Goal: Check status: Check status

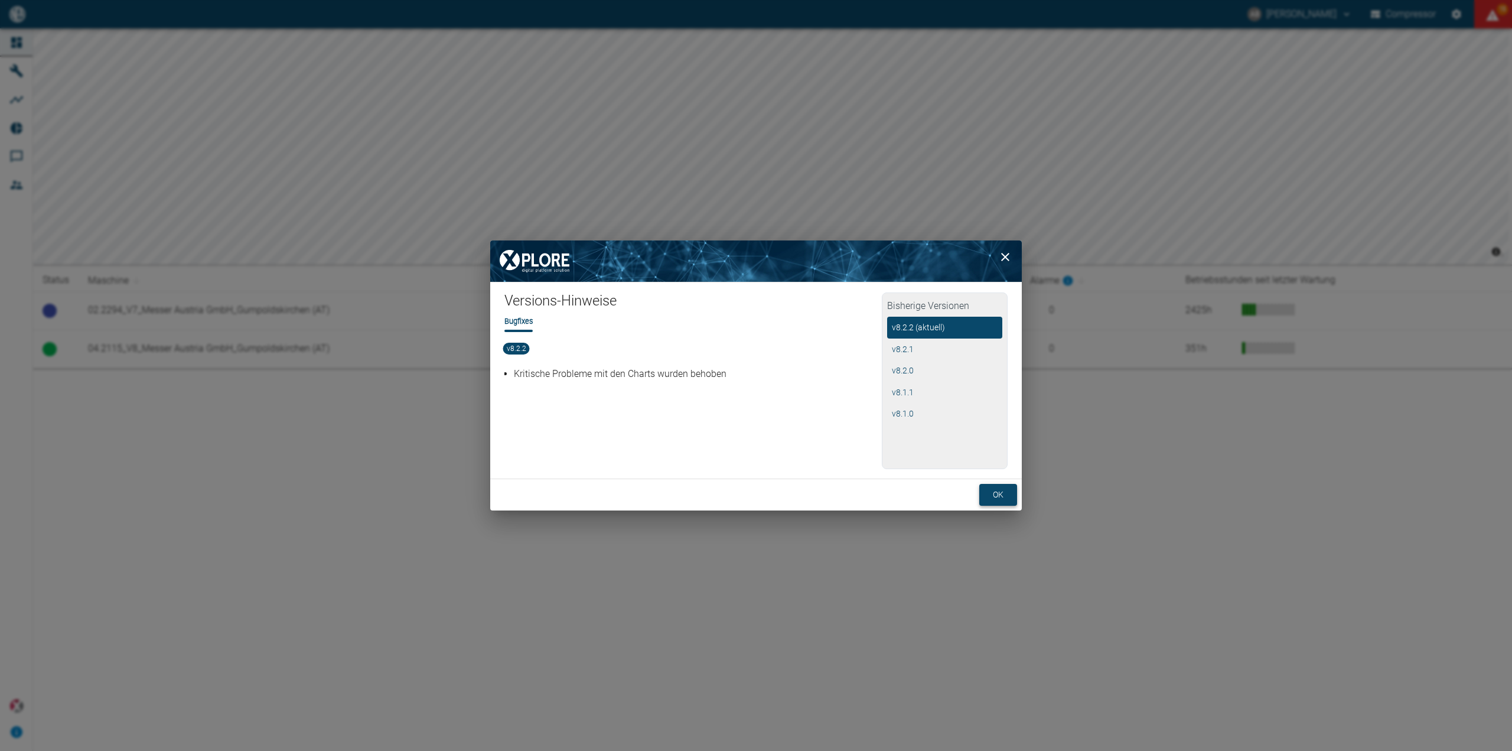
click at [996, 487] on button "ok" at bounding box center [998, 495] width 38 height 22
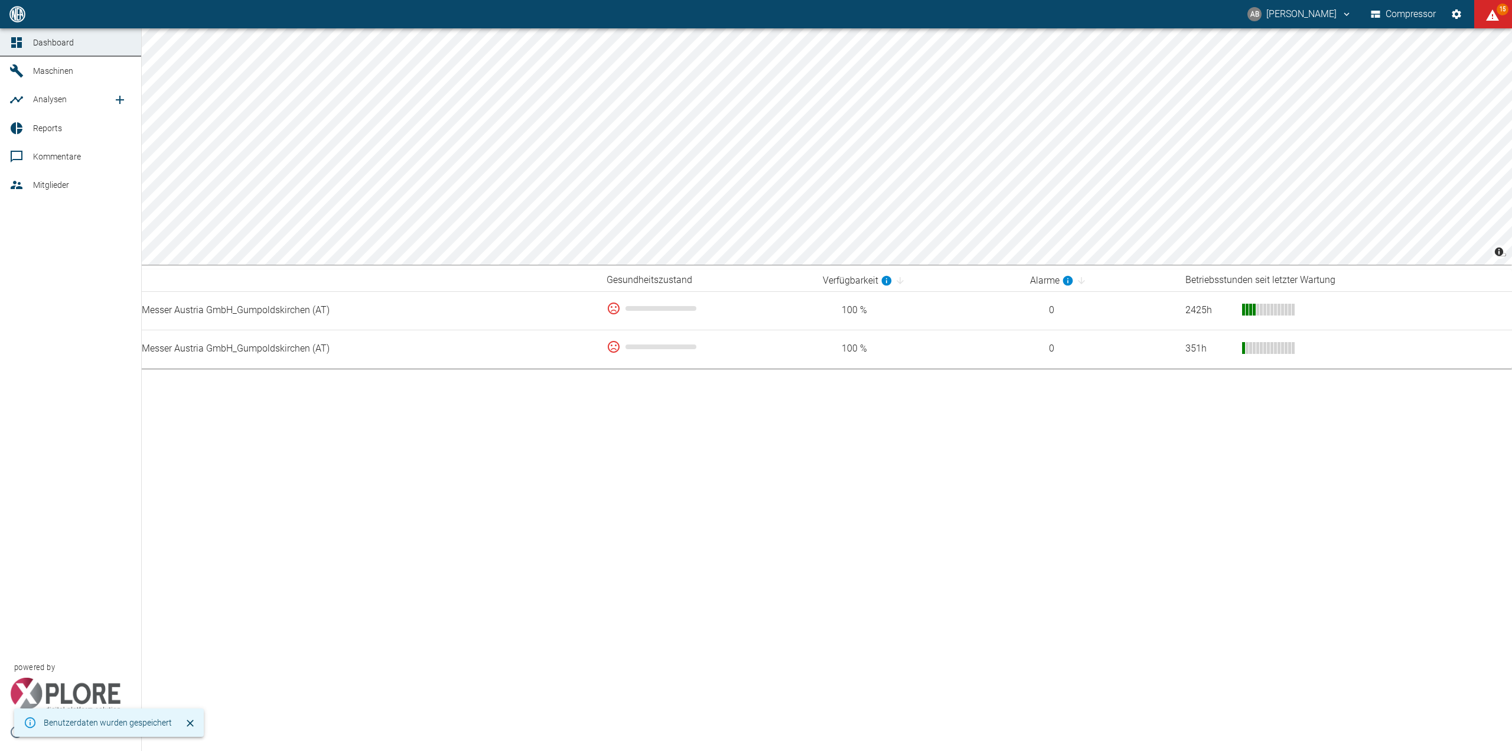
click at [16, 124] on icon at bounding box center [17, 128] width 12 height 12
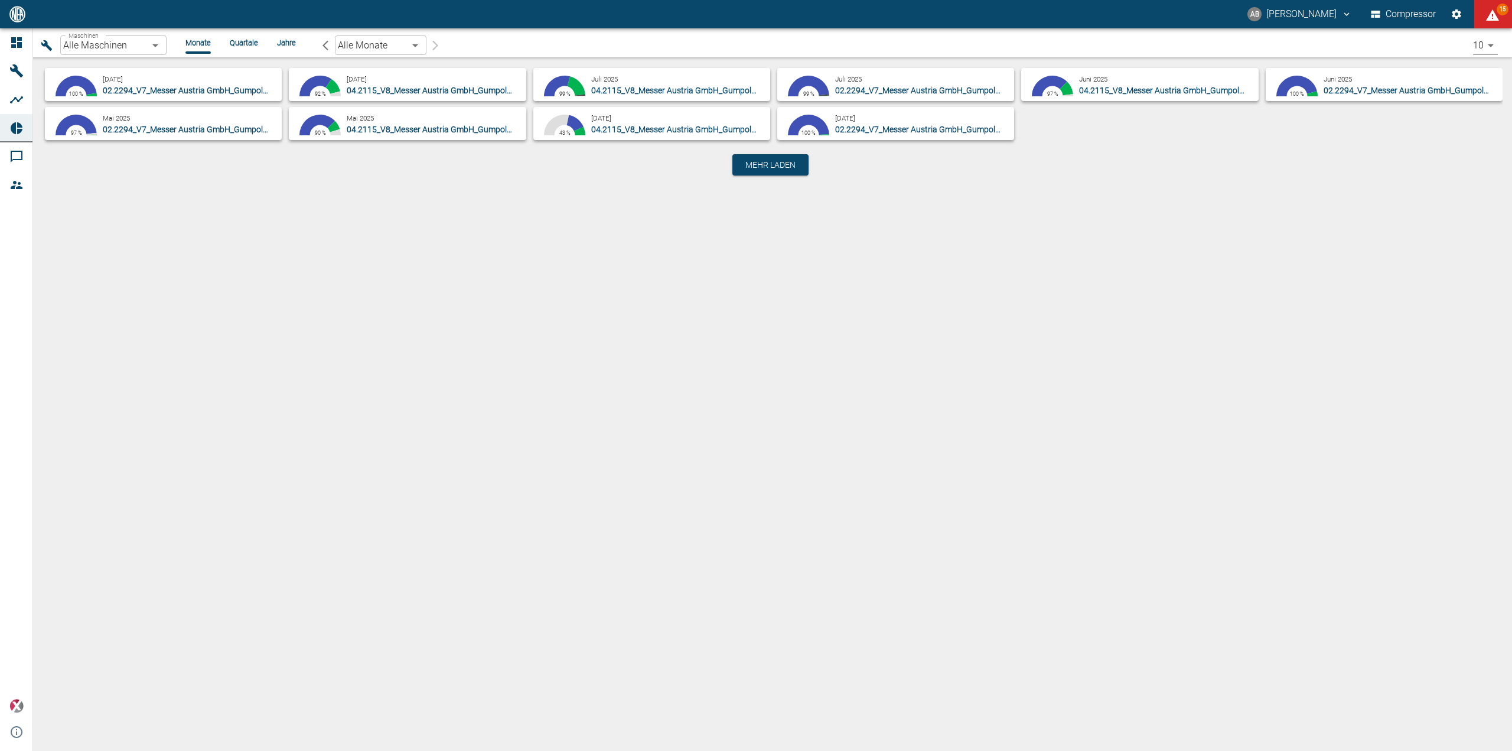
click at [159, 47] on body "AB Andreas Brandstetter Compressor 15 Dashboard Maschinen Analysen Reports Komm…" at bounding box center [756, 375] width 1512 height 751
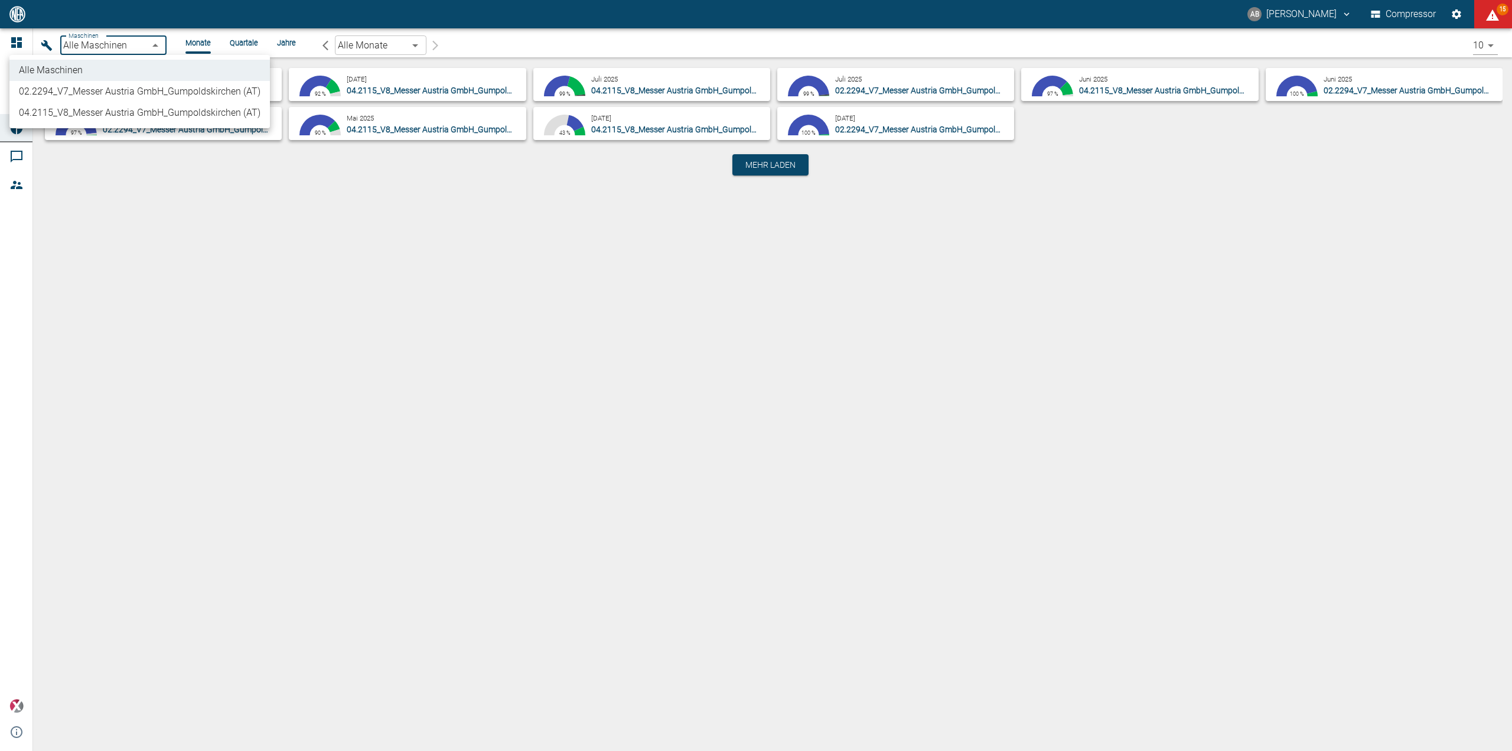
click at [106, 84] on li "02.2294_V7_Messer Austria GmbH_Gumpoldskirchen (AT)" at bounding box center [139, 91] width 260 height 21
type input "52381507-e89c-473a-84ef-8e4810c4aa68"
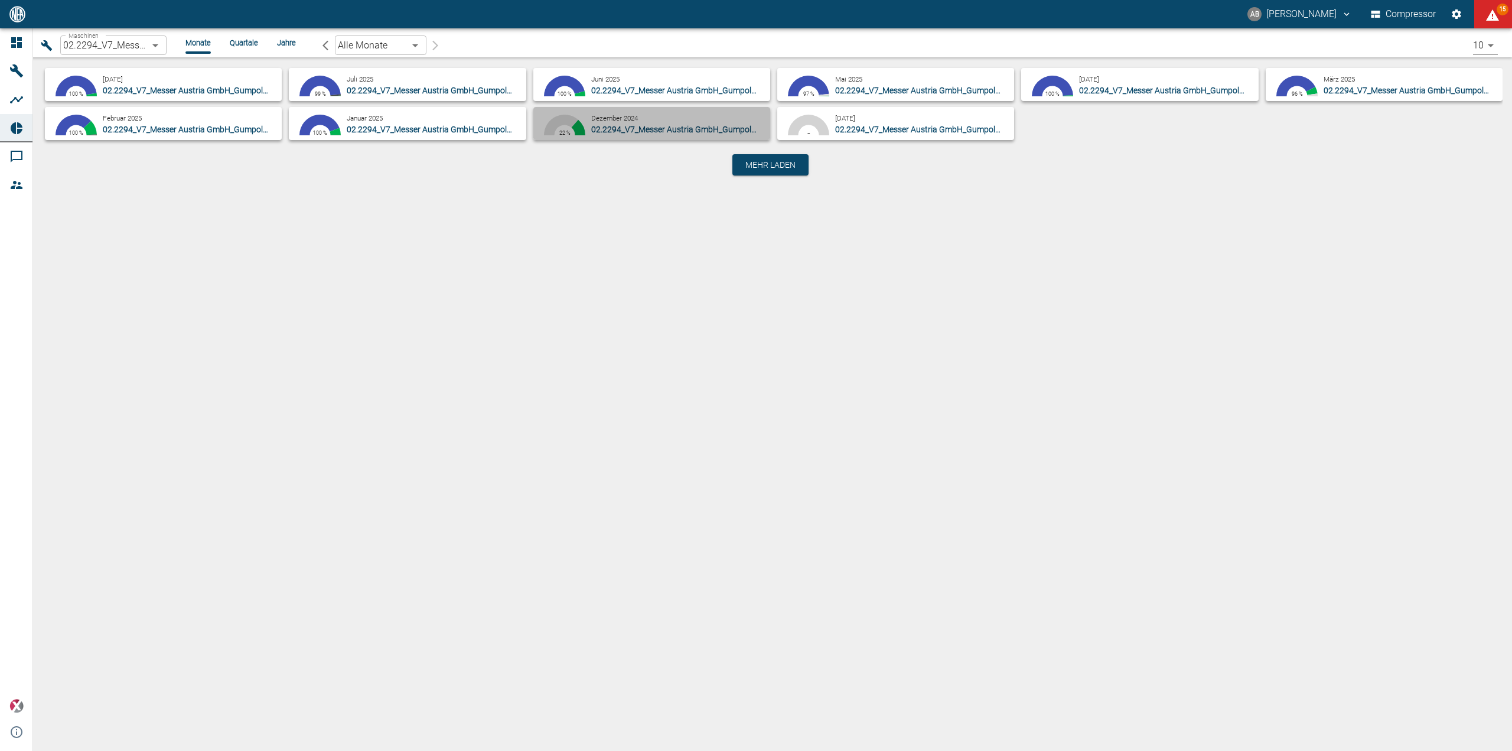
click at [686, 116] on div "Dezember 2024 02.2294_V7_Messer Austria GmbH_Gumpoldskirchen (AT)" at bounding box center [678, 124] width 174 height 24
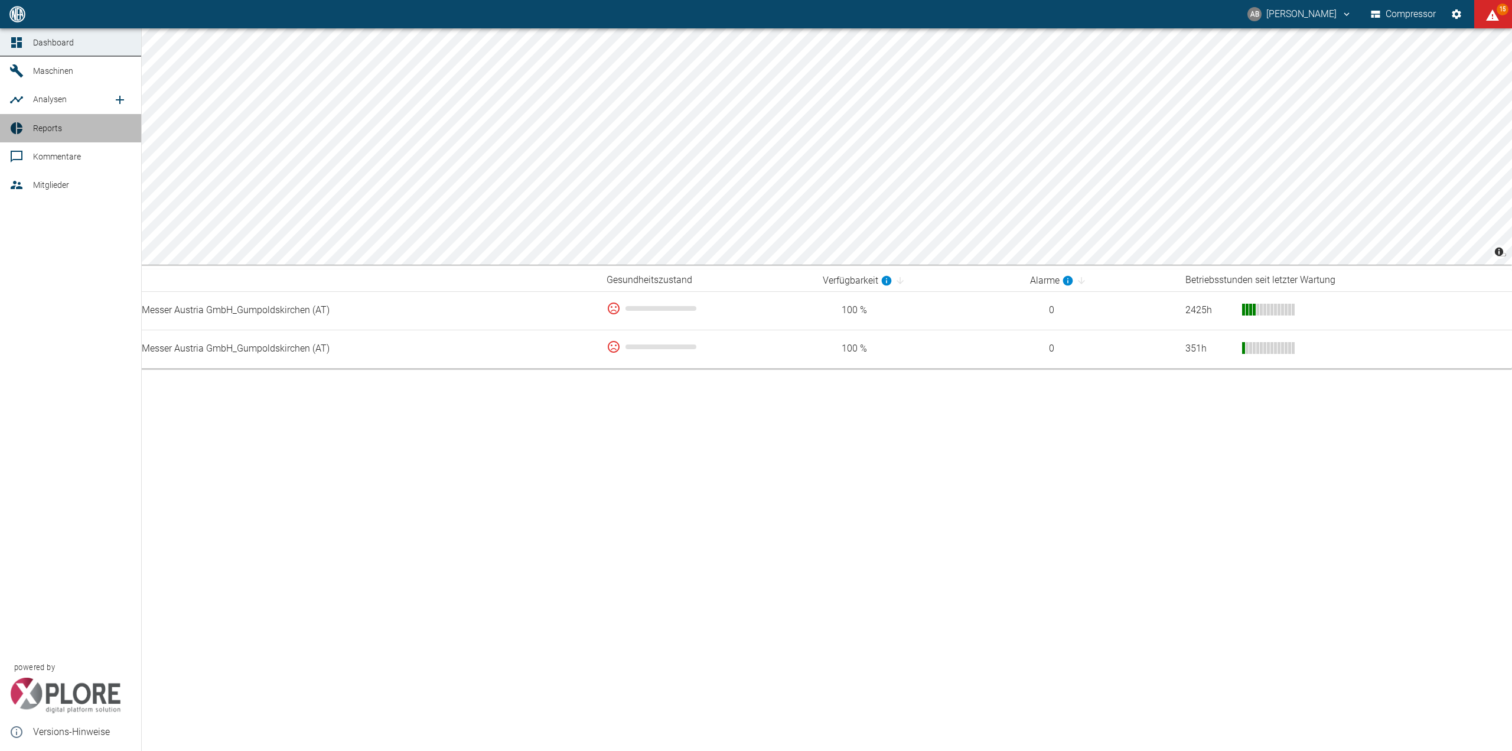
click at [25, 123] on div at bounding box center [18, 128] width 18 height 14
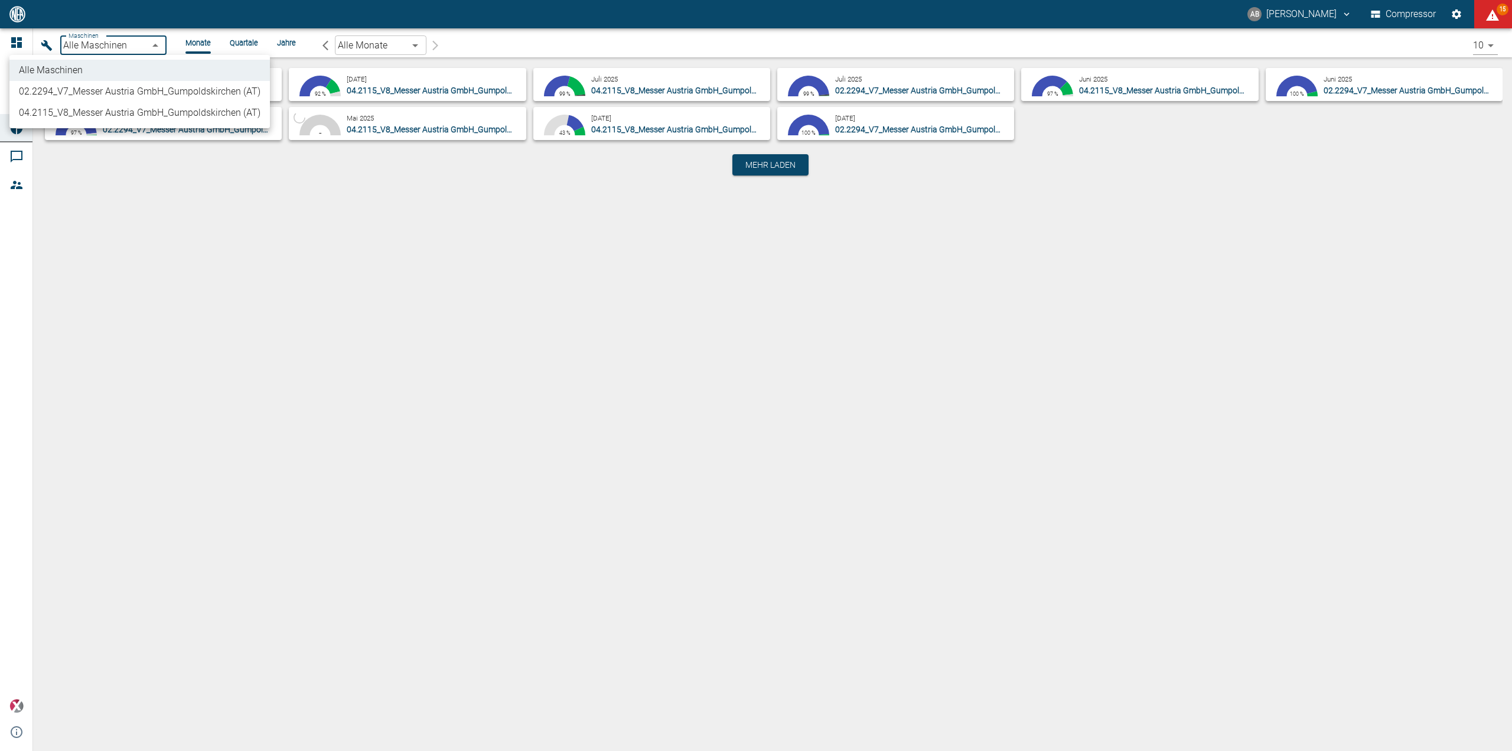
click at [139, 54] on body "AB [PERSON_NAME] Compressor 15 Dashboard Maschinen Analysen Reports Kommentare …" at bounding box center [756, 375] width 1512 height 751
click at [131, 82] on li "02.2294_V7_Messer Austria GmbH_Gumpoldskirchen (AT)" at bounding box center [139, 91] width 260 height 21
type input "52381507-e89c-473a-84ef-8e4810c4aa68"
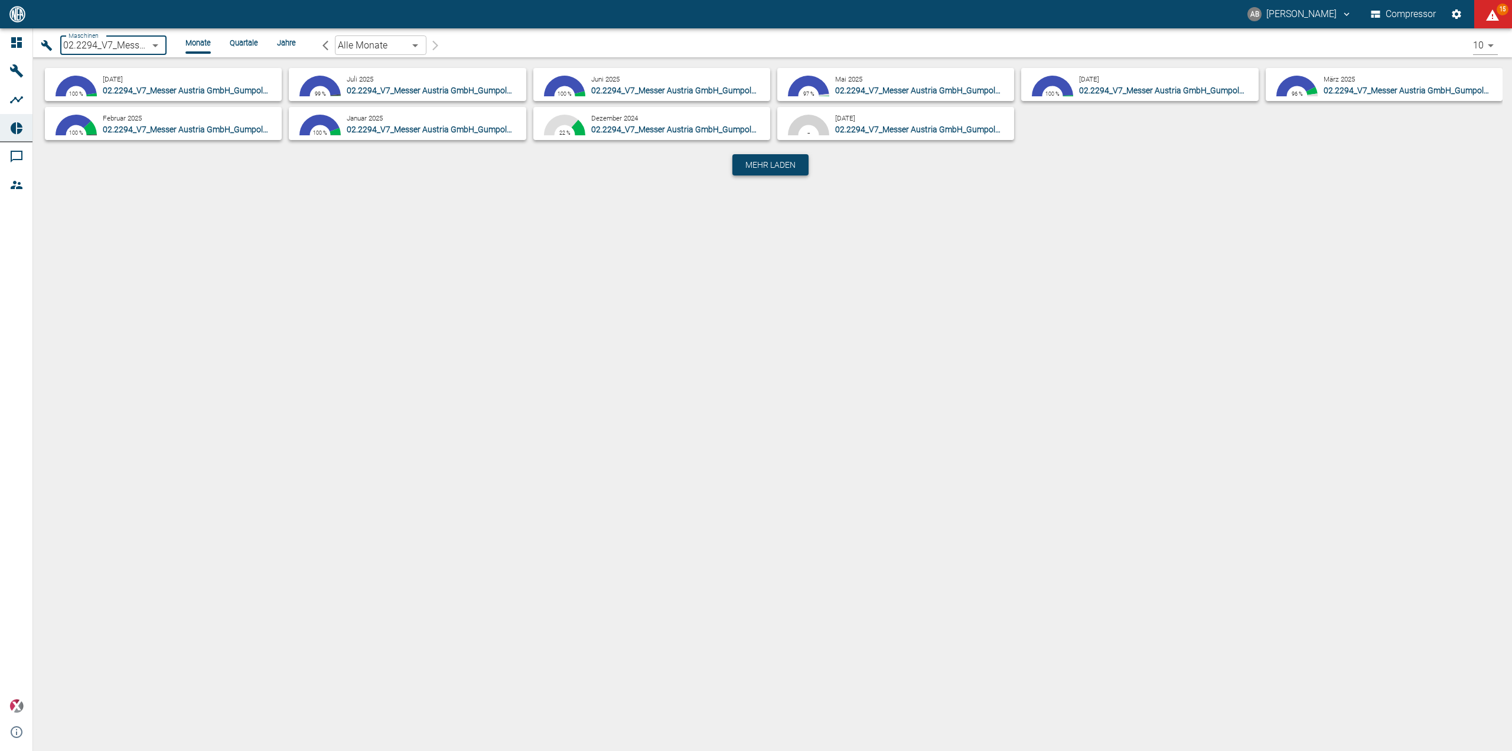
click at [764, 168] on span "Mehr laden" at bounding box center [770, 165] width 50 height 12
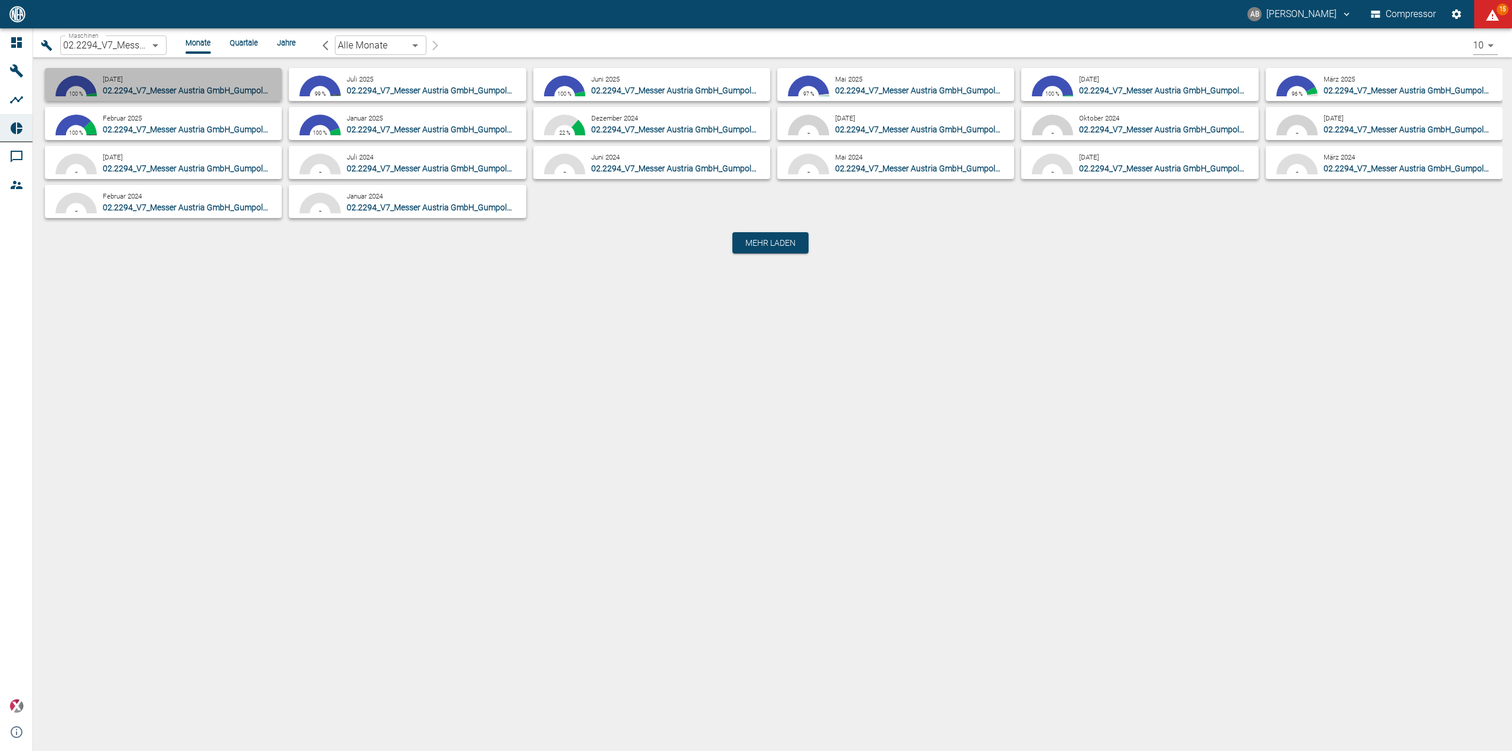
click at [150, 78] on div "August 2025 02.2294_V7_Messer Austria GmbH_Gumpoldskirchen (AT)" at bounding box center [190, 85] width 174 height 24
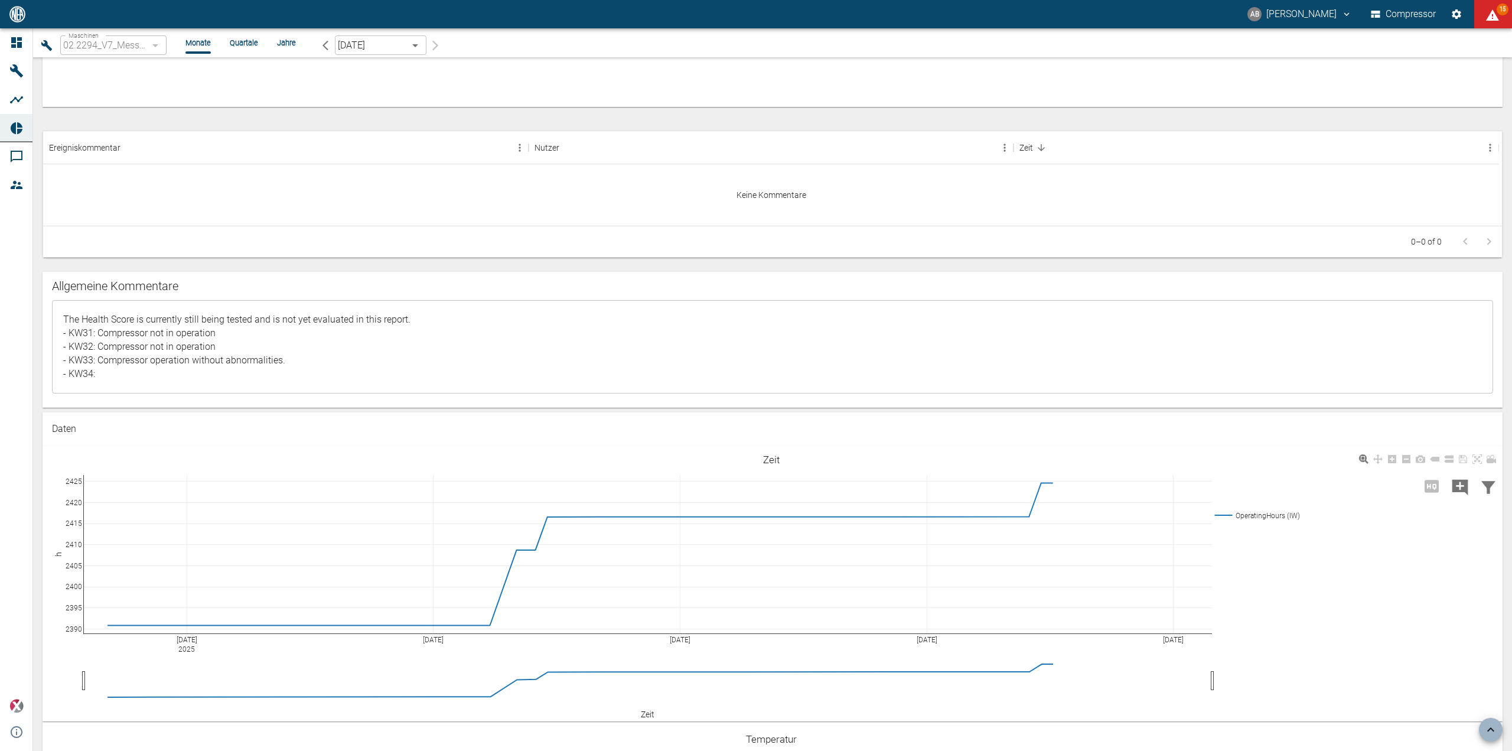
scroll to position [825, 0]
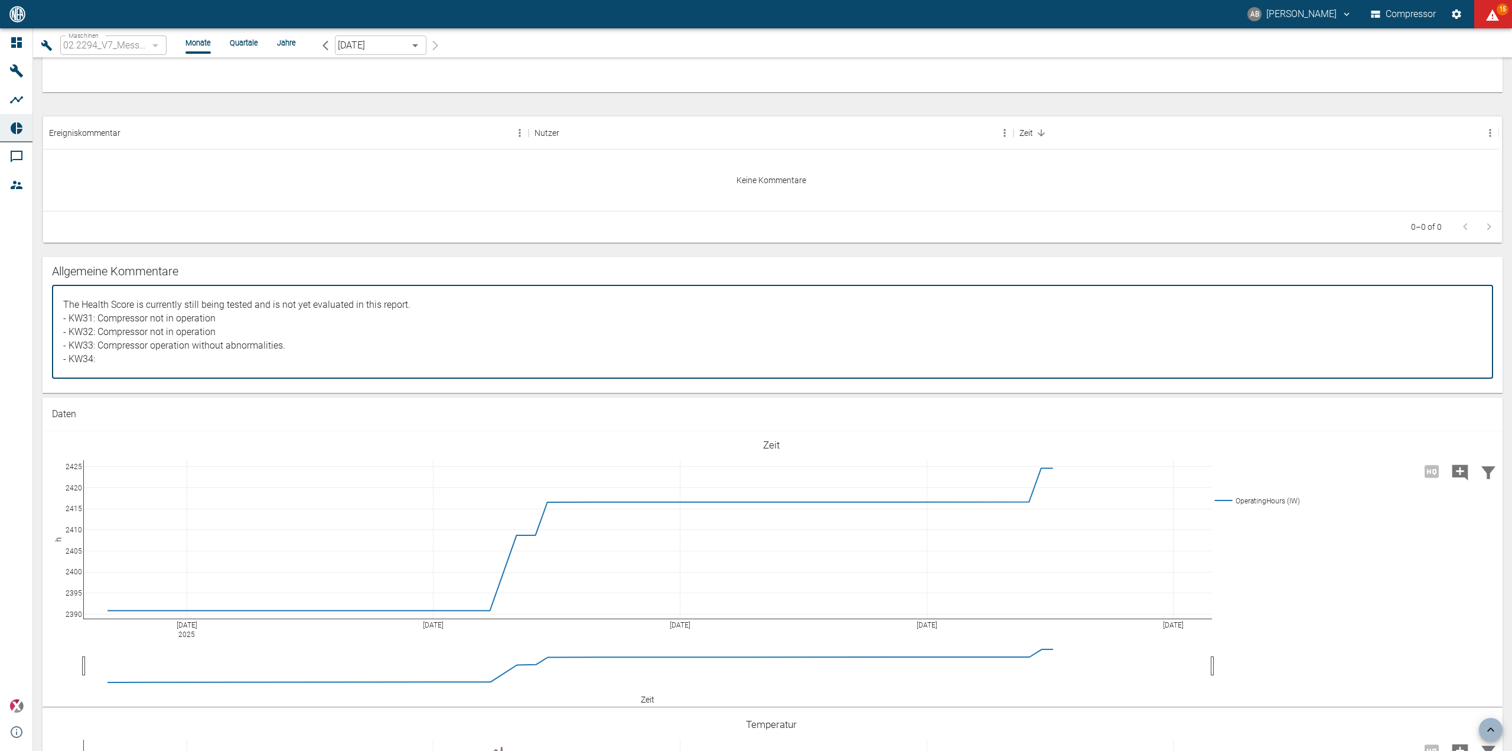
drag, startPoint x: 109, startPoint y: 316, endPoint x: 215, endPoint y: 322, distance: 106.5
drag, startPoint x: 208, startPoint y: 337, endPoint x: 136, endPoint y: 334, distance: 71.5
click at [132, 334] on textarea "The Health Score is currently still being tested and is not yet evaluated in th…" at bounding box center [772, 332] width 1425 height 74
click at [289, 340] on textarea "The Health Score is currently still being tested and is not yet evaluated in th…" at bounding box center [772, 332] width 1425 height 74
click at [324, 346] on textarea "The Health Score is currently still being tested and is not yet evaluated in th…" at bounding box center [772, 332] width 1425 height 74
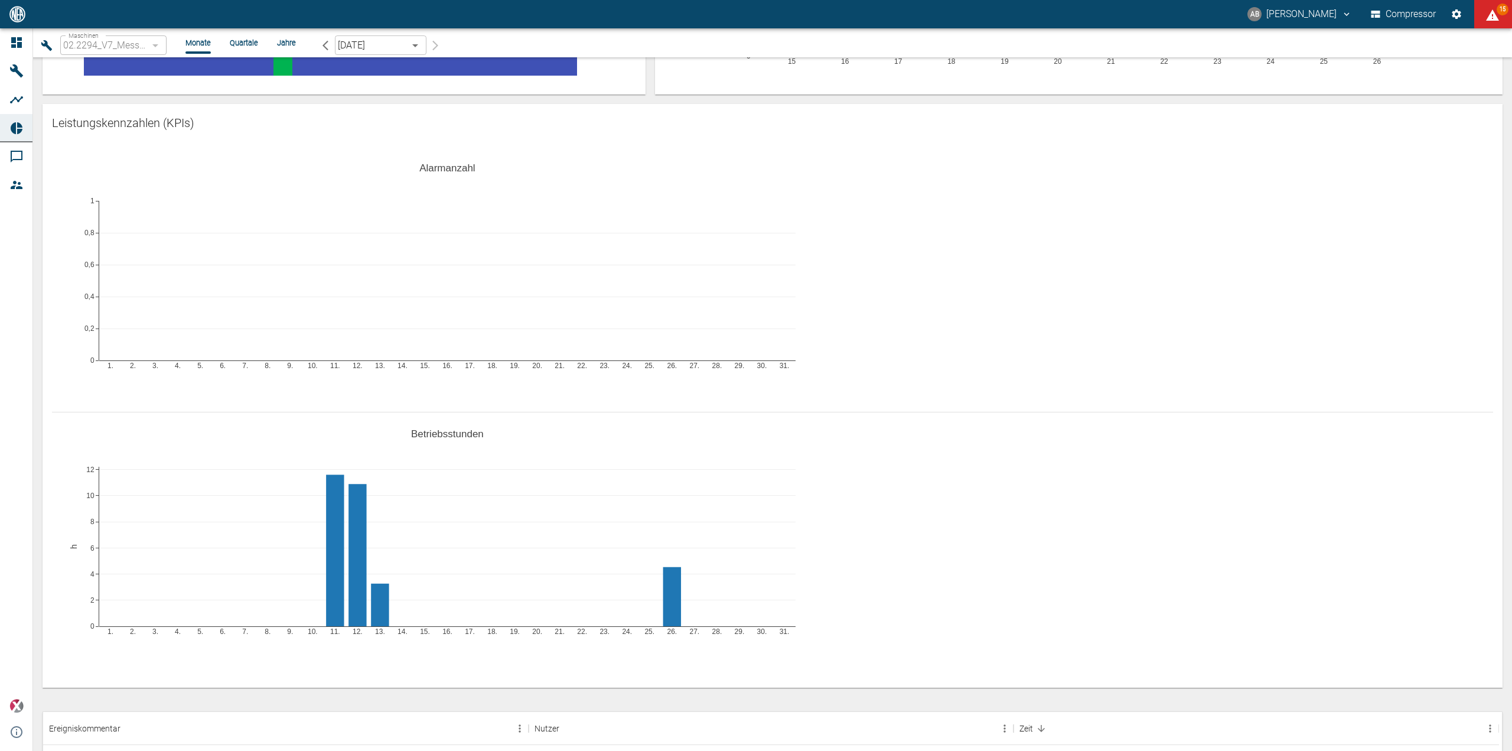
scroll to position [0, 0]
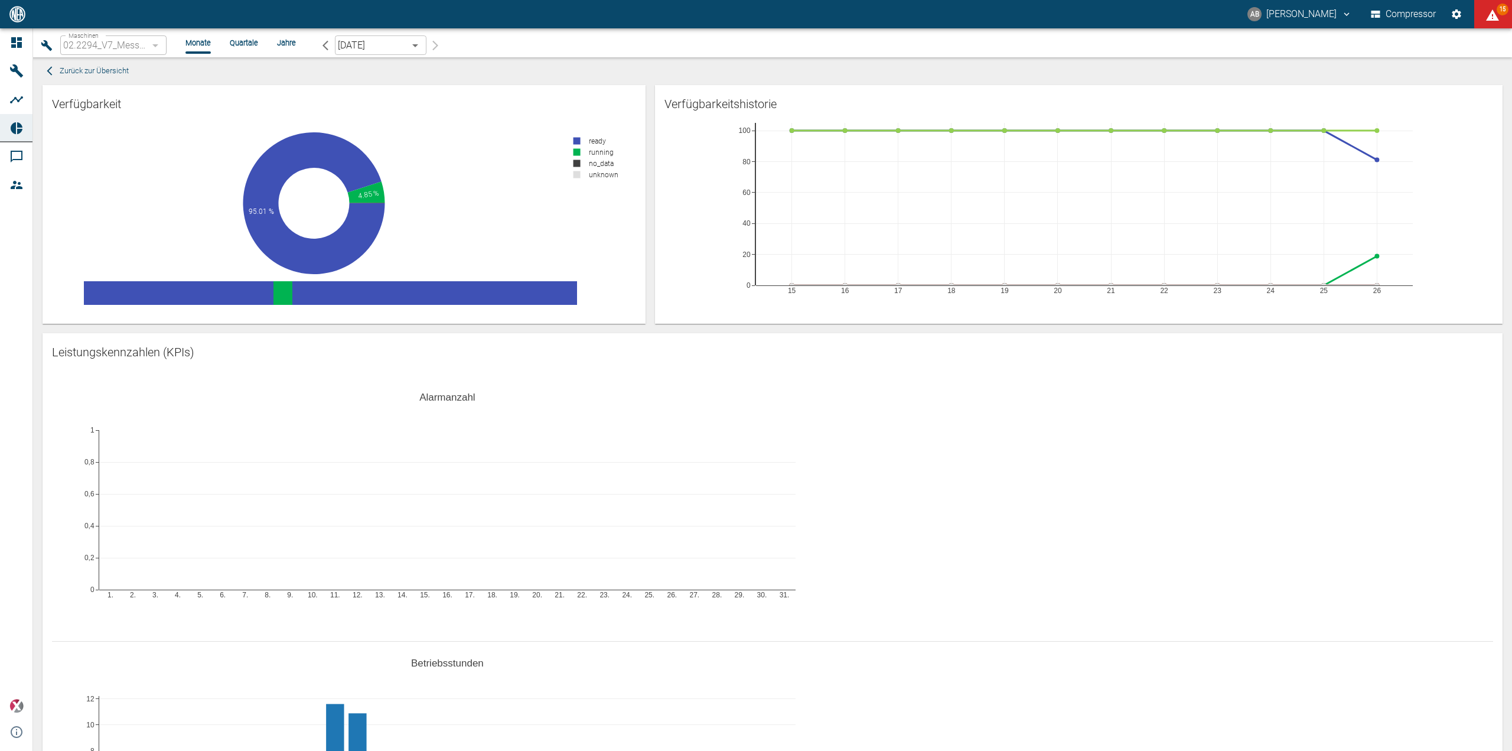
click at [232, 43] on li "Quartale" at bounding box center [244, 42] width 28 height 11
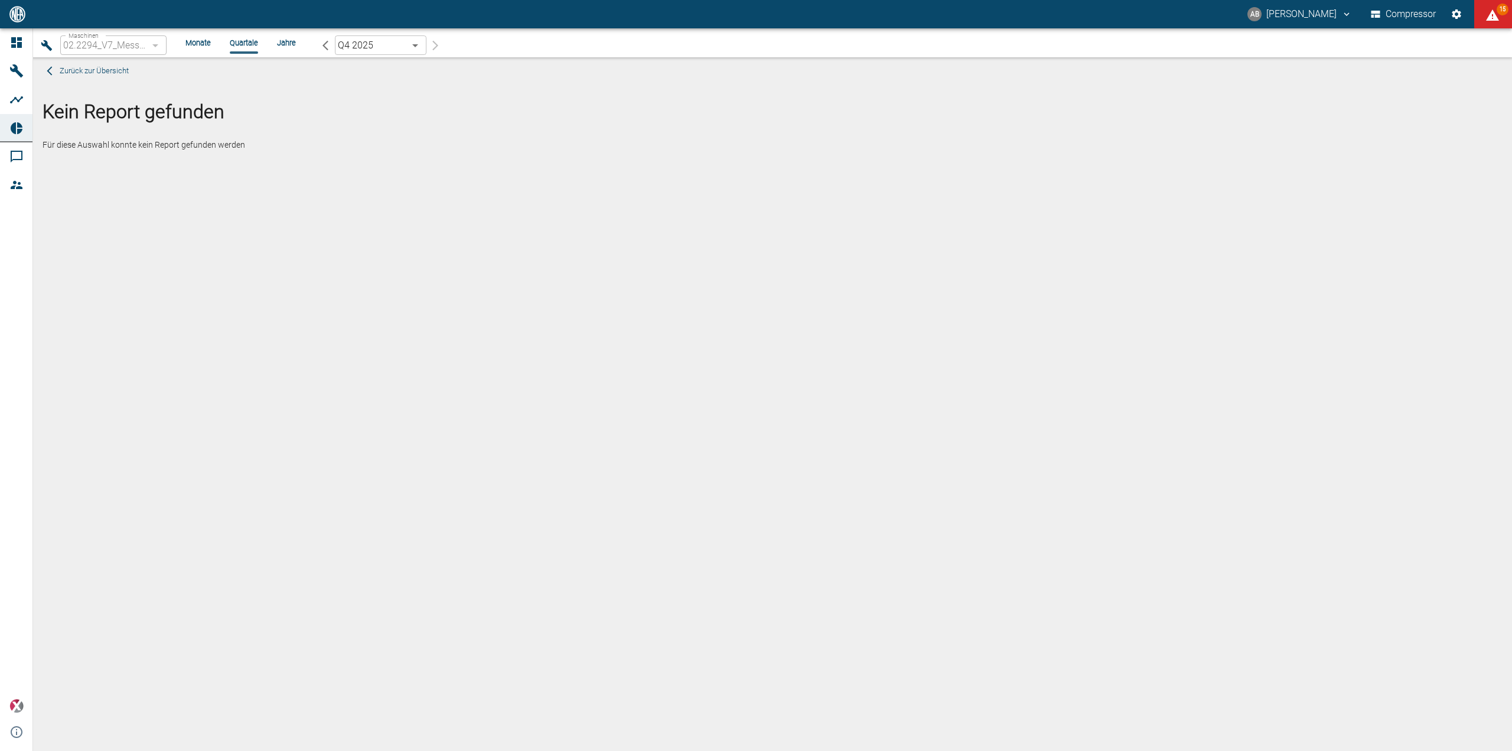
click at [403, 35] on div "Maschinen 02.2294_V7_Messer Austria GmbH_Gumpoldskirchen (AT) 52381507-e89c-473…" at bounding box center [768, 45] width 1460 height 24
click at [410, 41] on body "AB Andreas Brandstetter Compressor 15 Dashboard Maschinen Analysen Reports Komm…" at bounding box center [756, 375] width 1512 height 751
click at [392, 86] on li "Q3 2025" at bounding box center [380, 91] width 92 height 21
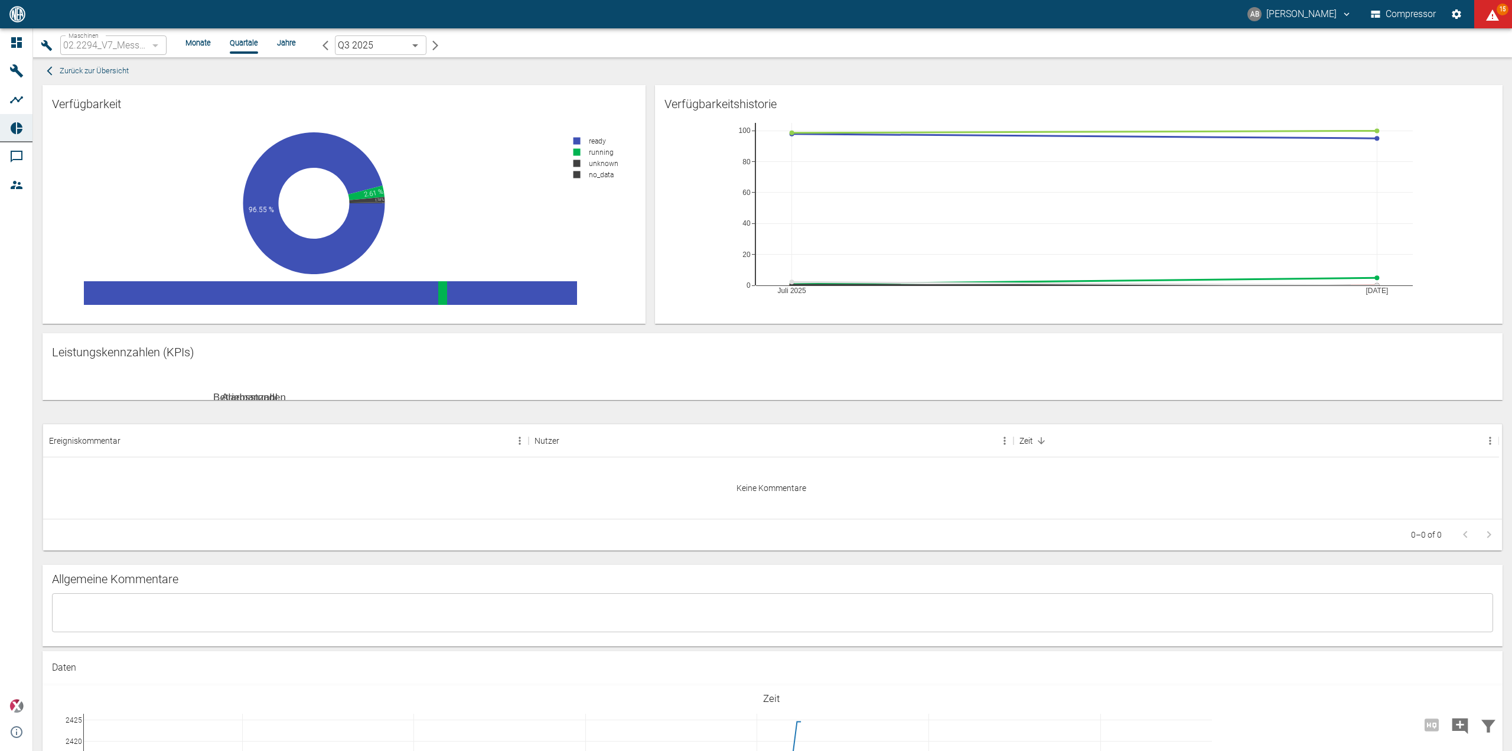
click at [204, 41] on li "Monate" at bounding box center [197, 42] width 25 height 11
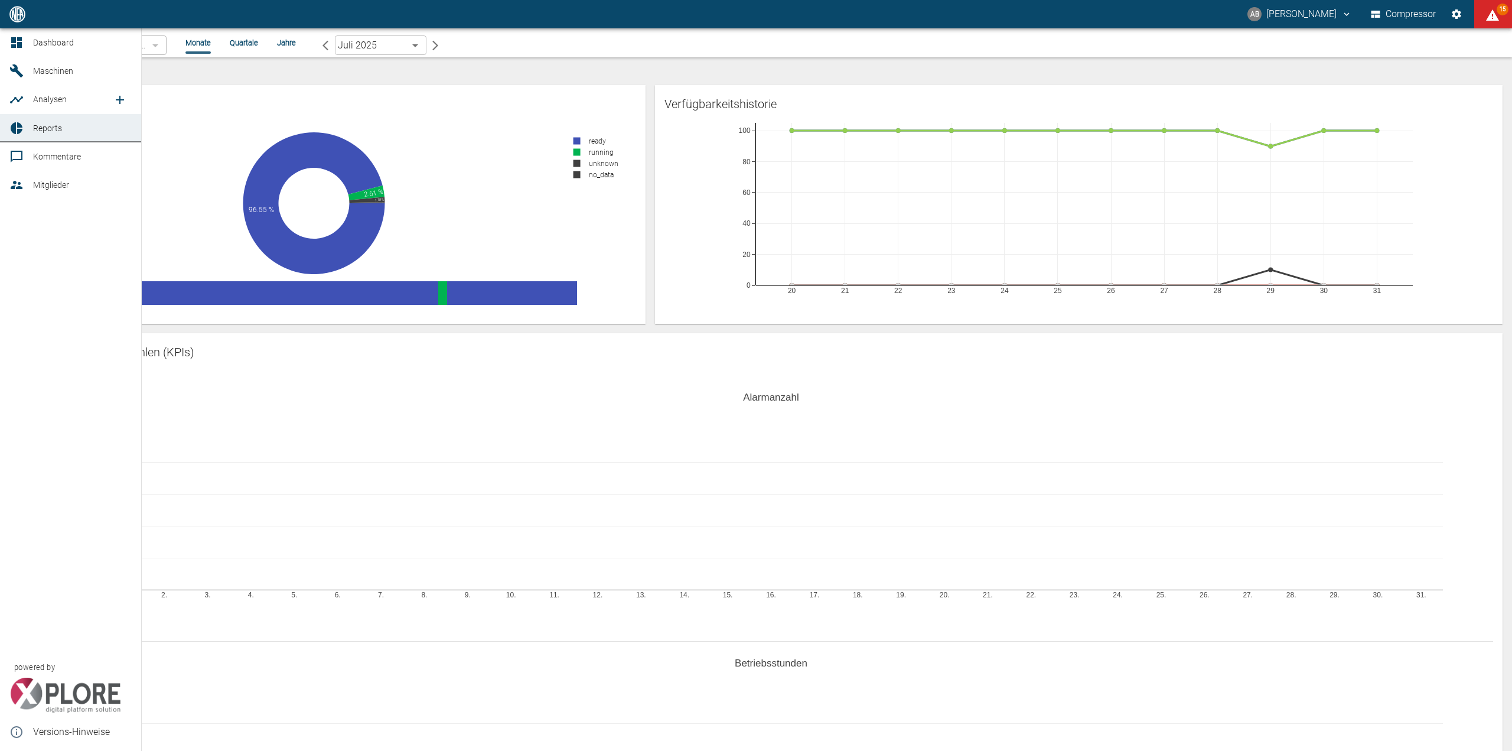
click at [28, 92] on link "Analysen" at bounding box center [70, 99] width 141 height 28
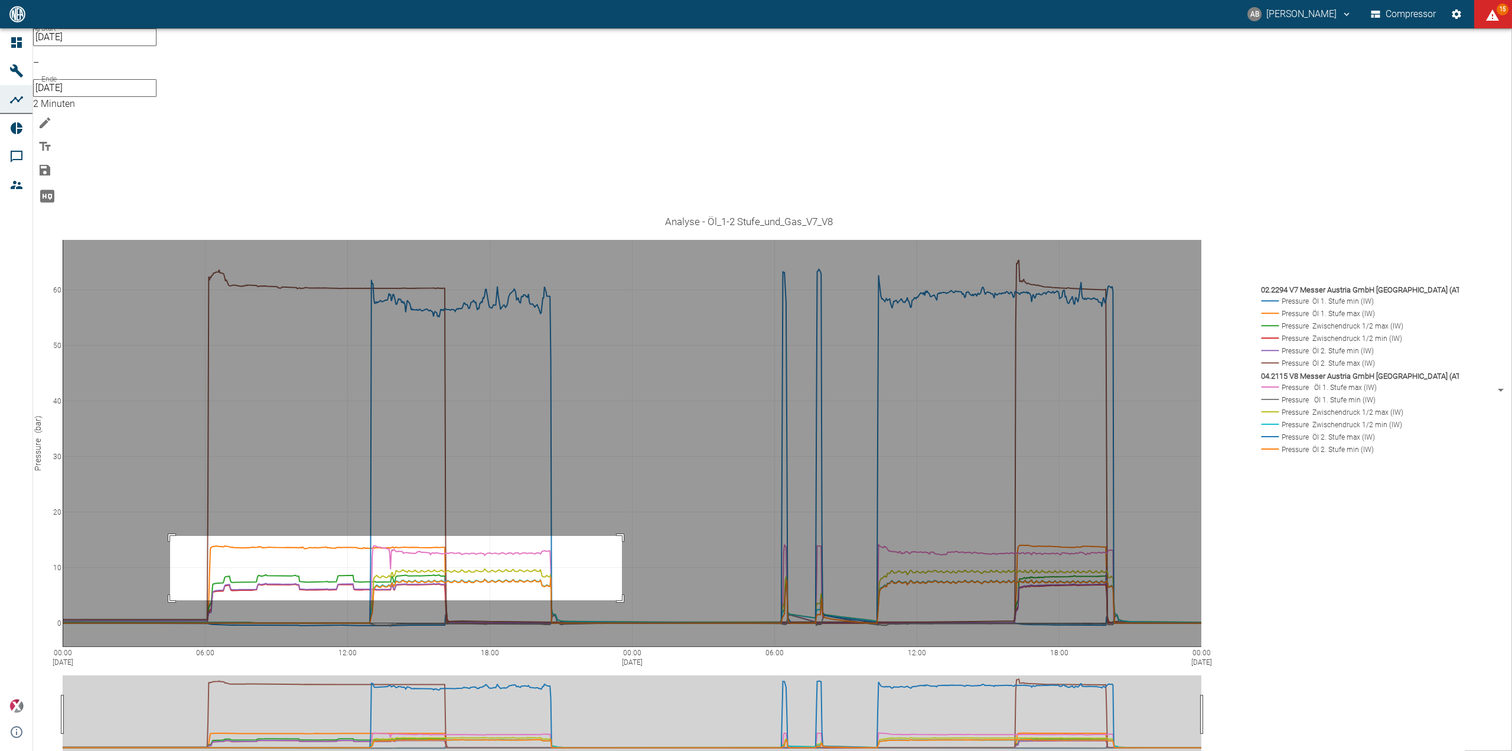
drag, startPoint x: 194, startPoint y: 408, endPoint x: 646, endPoint y: 473, distance: 456.4
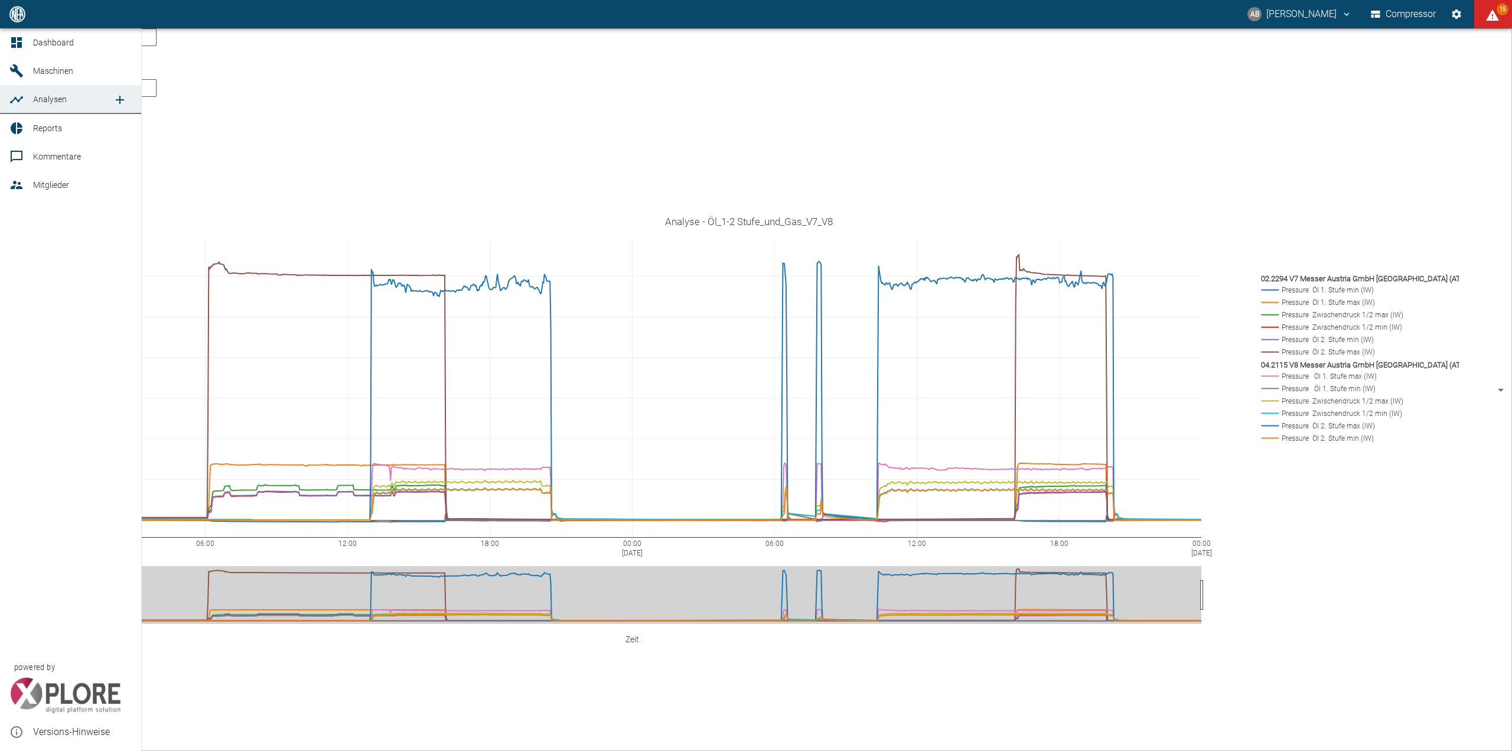
click at [61, 69] on span "Maschinen" at bounding box center [53, 70] width 40 height 9
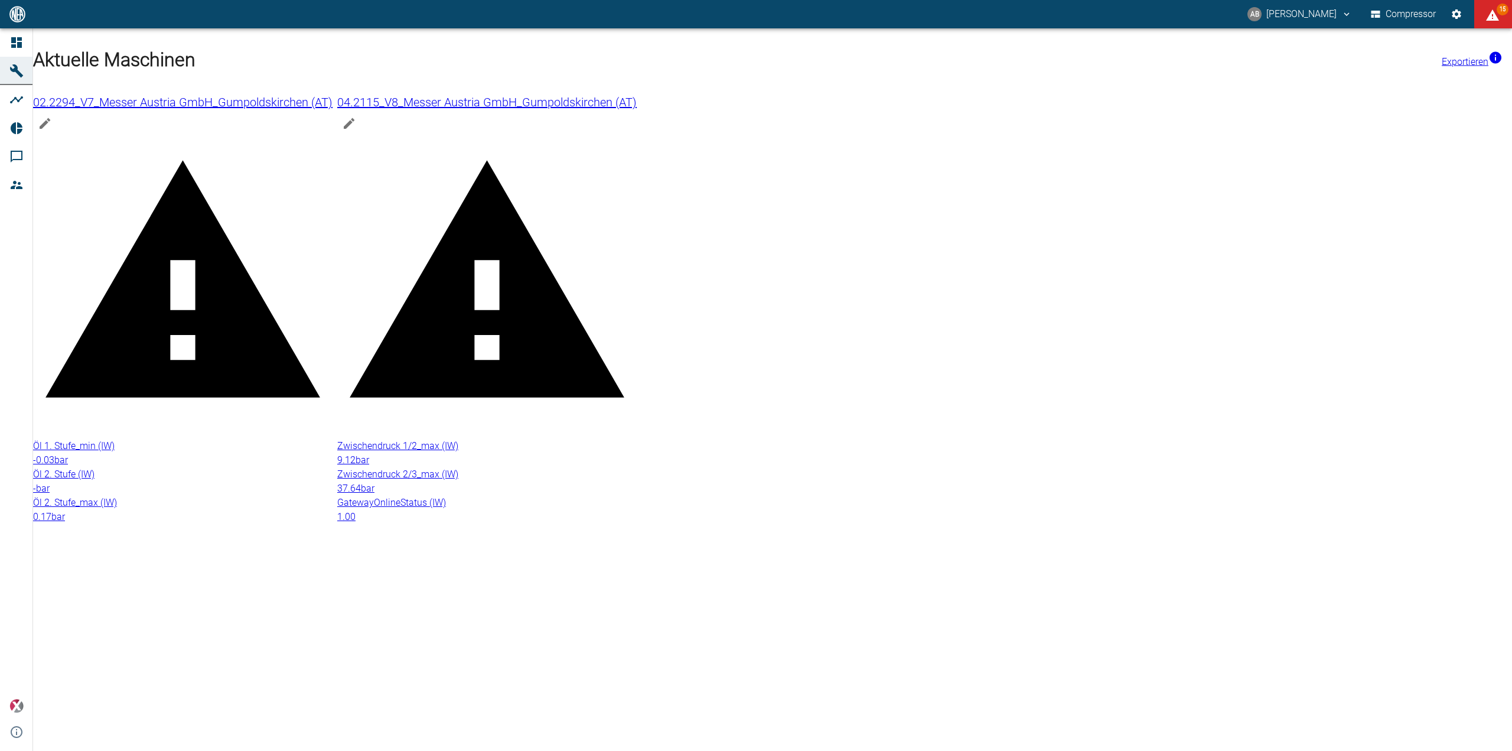
click at [446, 497] on span "GatewayOnlineStatus (IW)" at bounding box center [391, 502] width 109 height 11
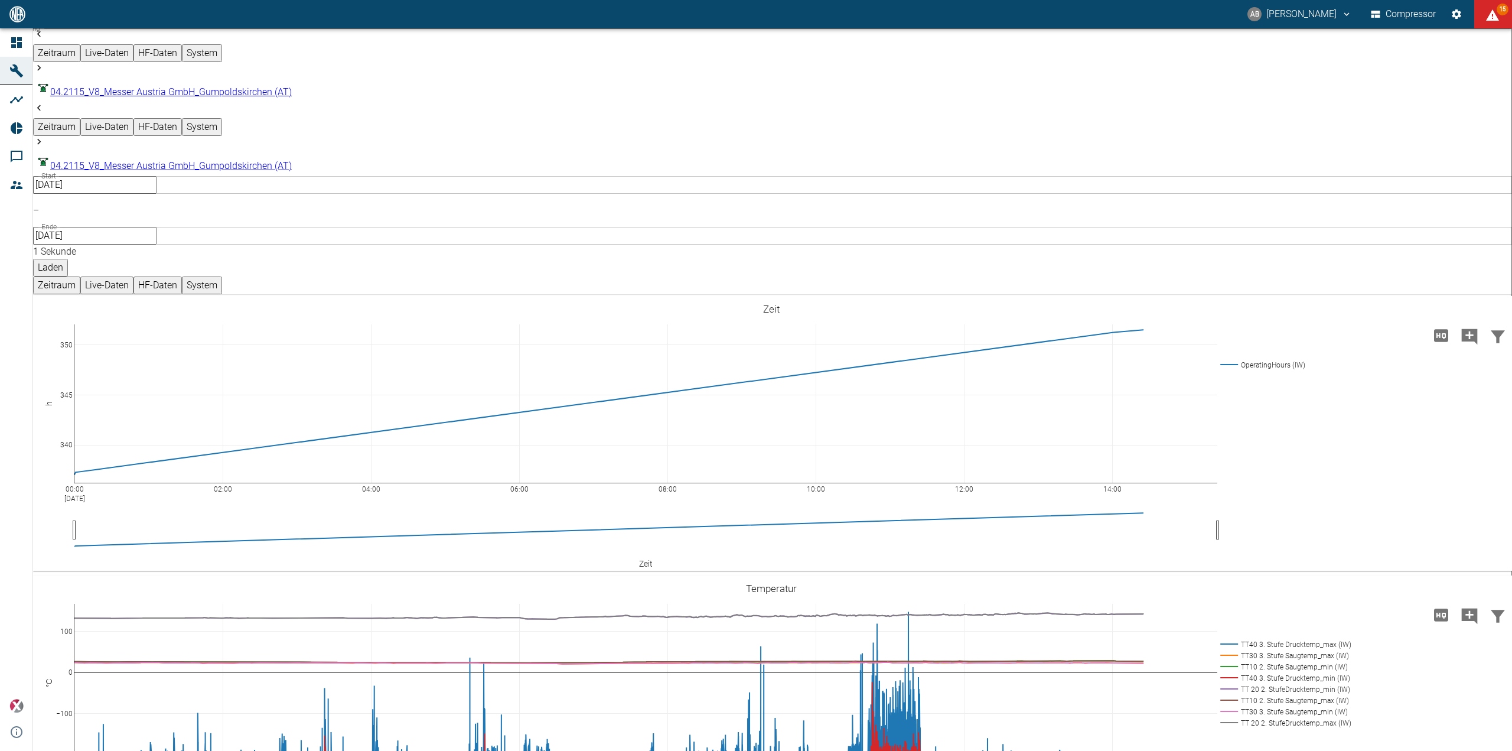
scroll to position [376, 0]
drag, startPoint x: 347, startPoint y: 361, endPoint x: 1159, endPoint y: 436, distance: 815.5
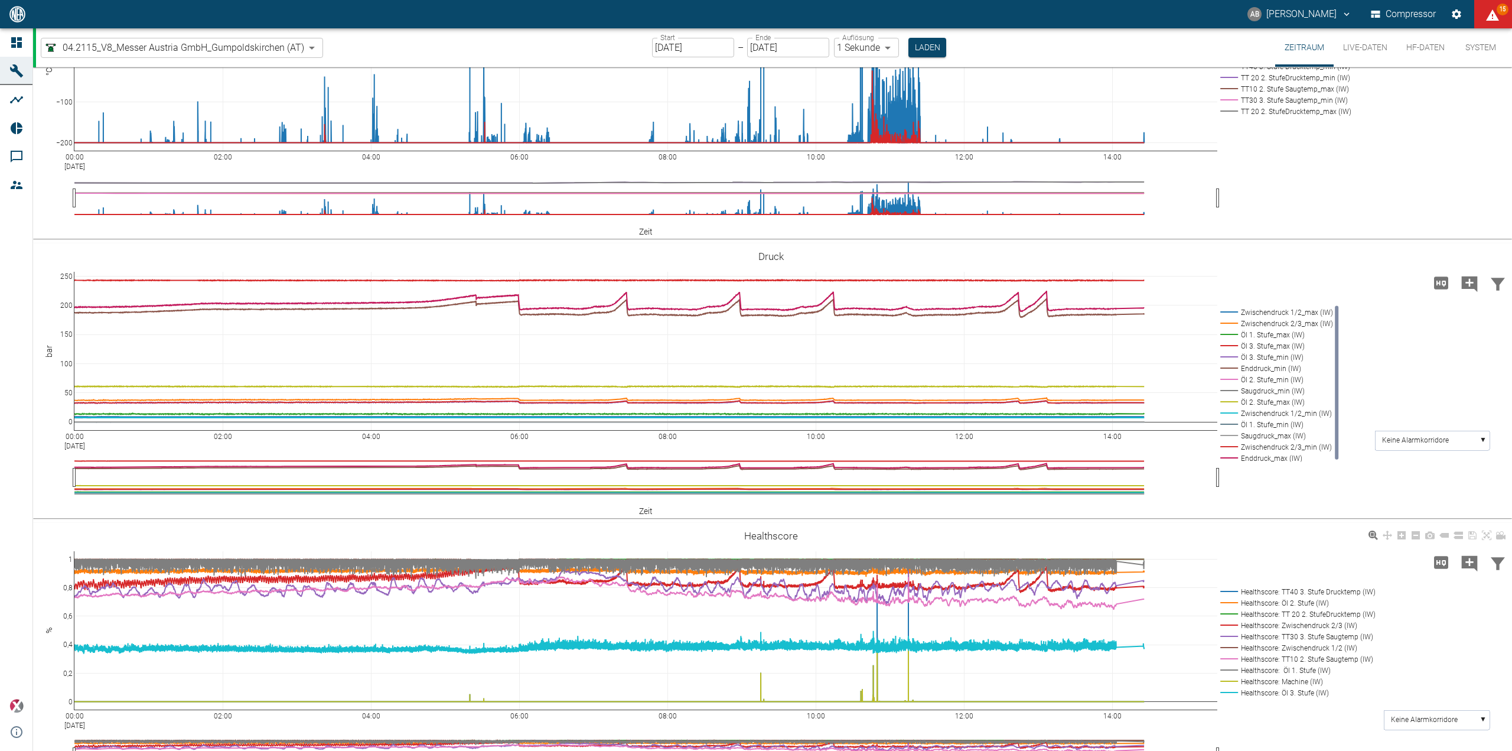
scroll to position [317, 0]
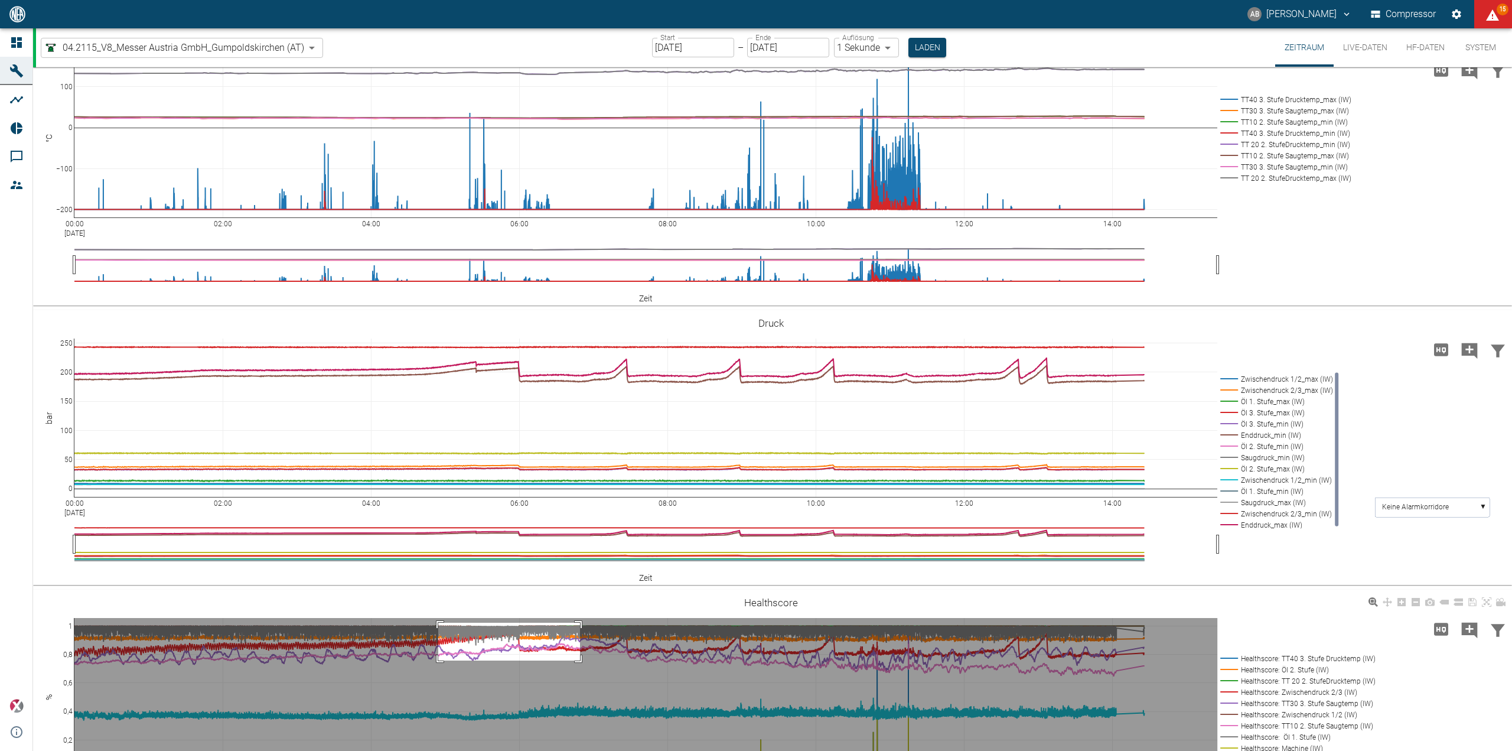
drag, startPoint x: 438, startPoint y: 623, endPoint x: 579, endPoint y: 659, distance: 145.3
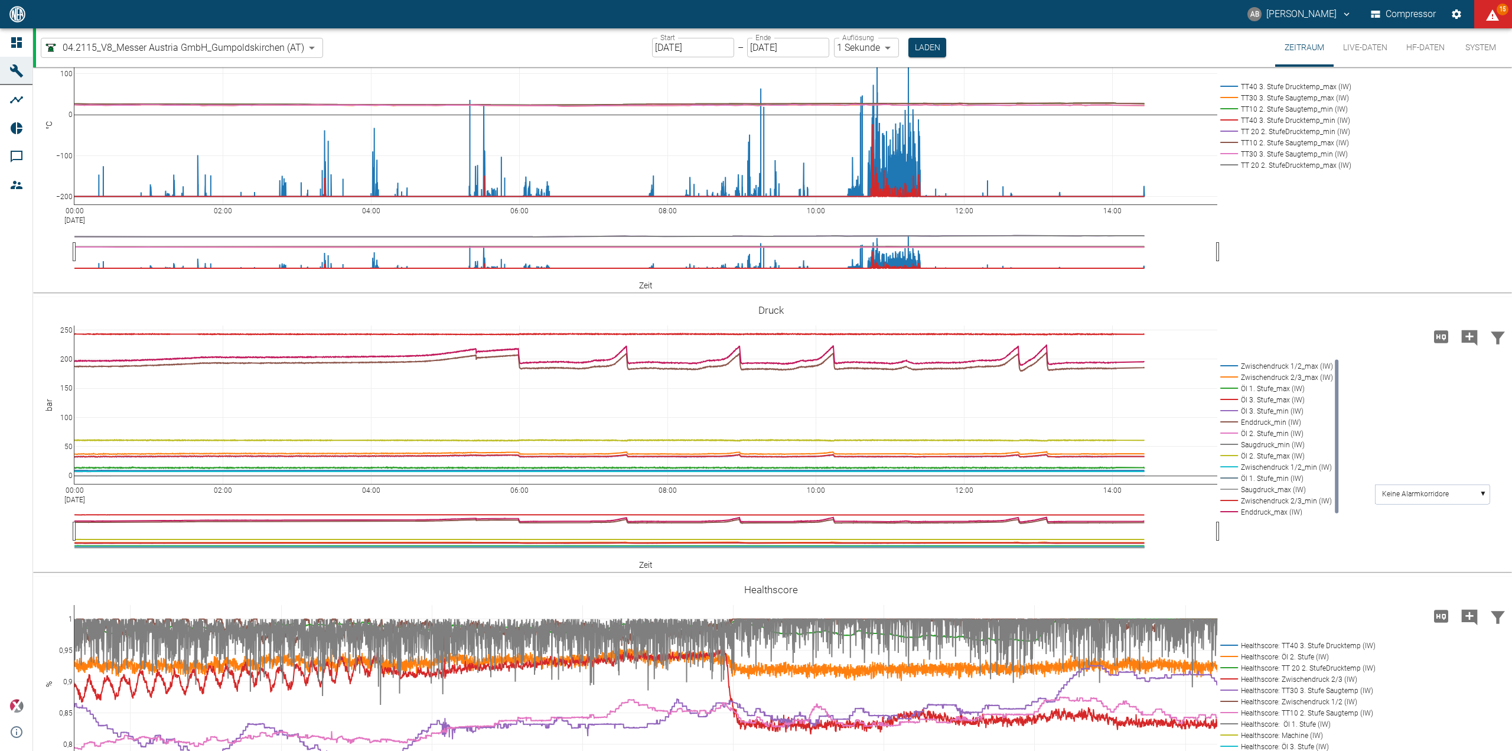
scroll to position [199, 0]
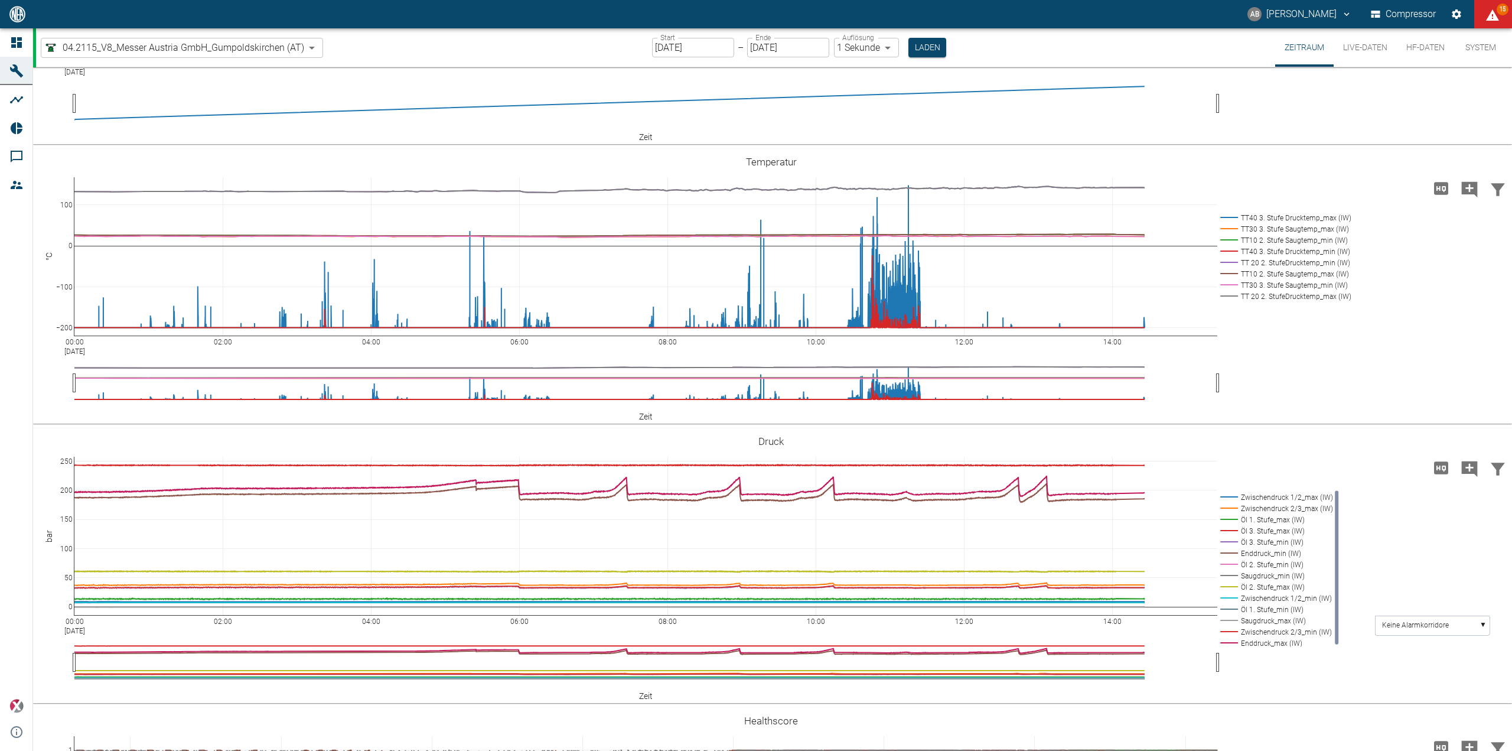
click at [314, 41] on body "AB Andreas Brandstetter Compressor 15 Dashboard Maschinen Analysen Reports Komm…" at bounding box center [756, 375] width 1512 height 751
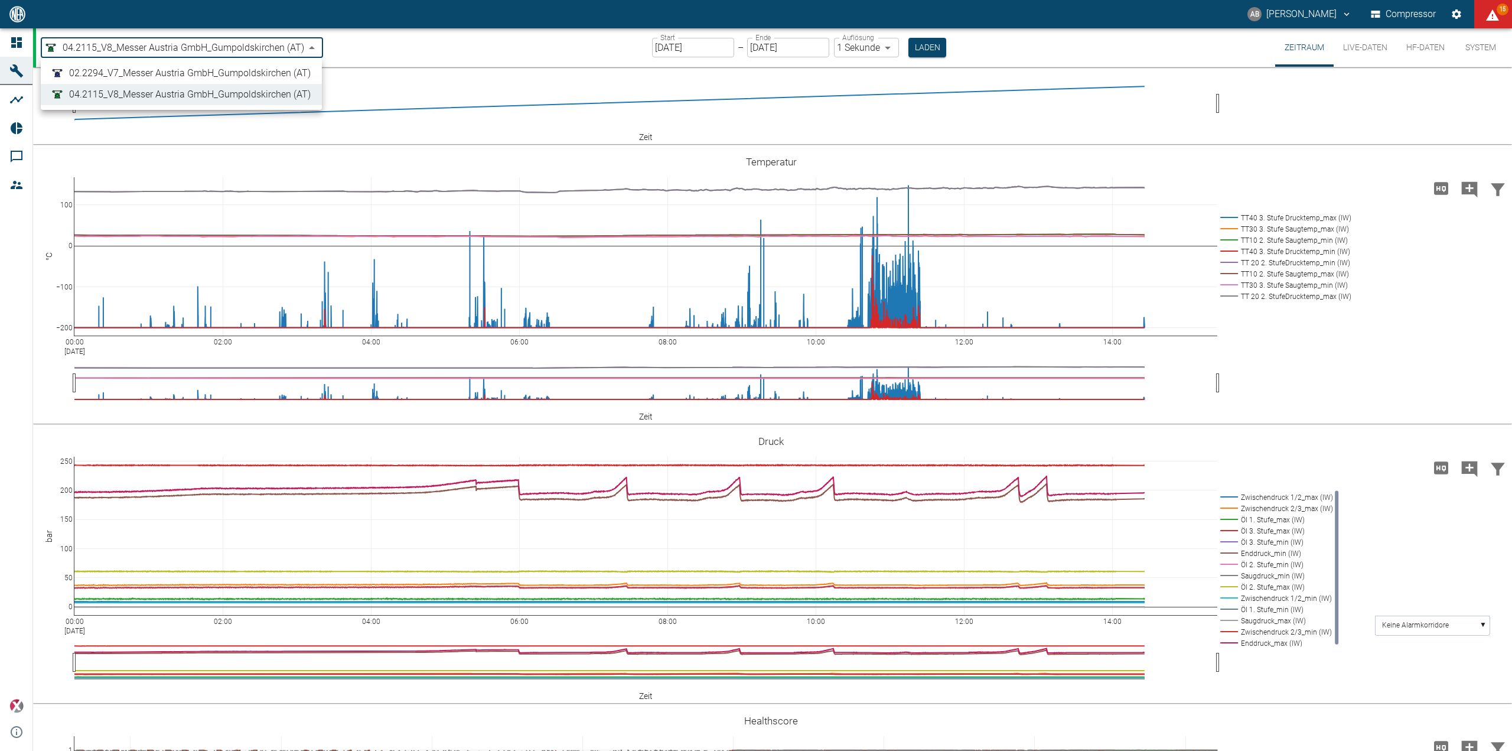
click at [1347, 45] on div at bounding box center [756, 375] width 1512 height 751
click at [1347, 45] on button "Live-Daten" at bounding box center [1365, 47] width 63 height 38
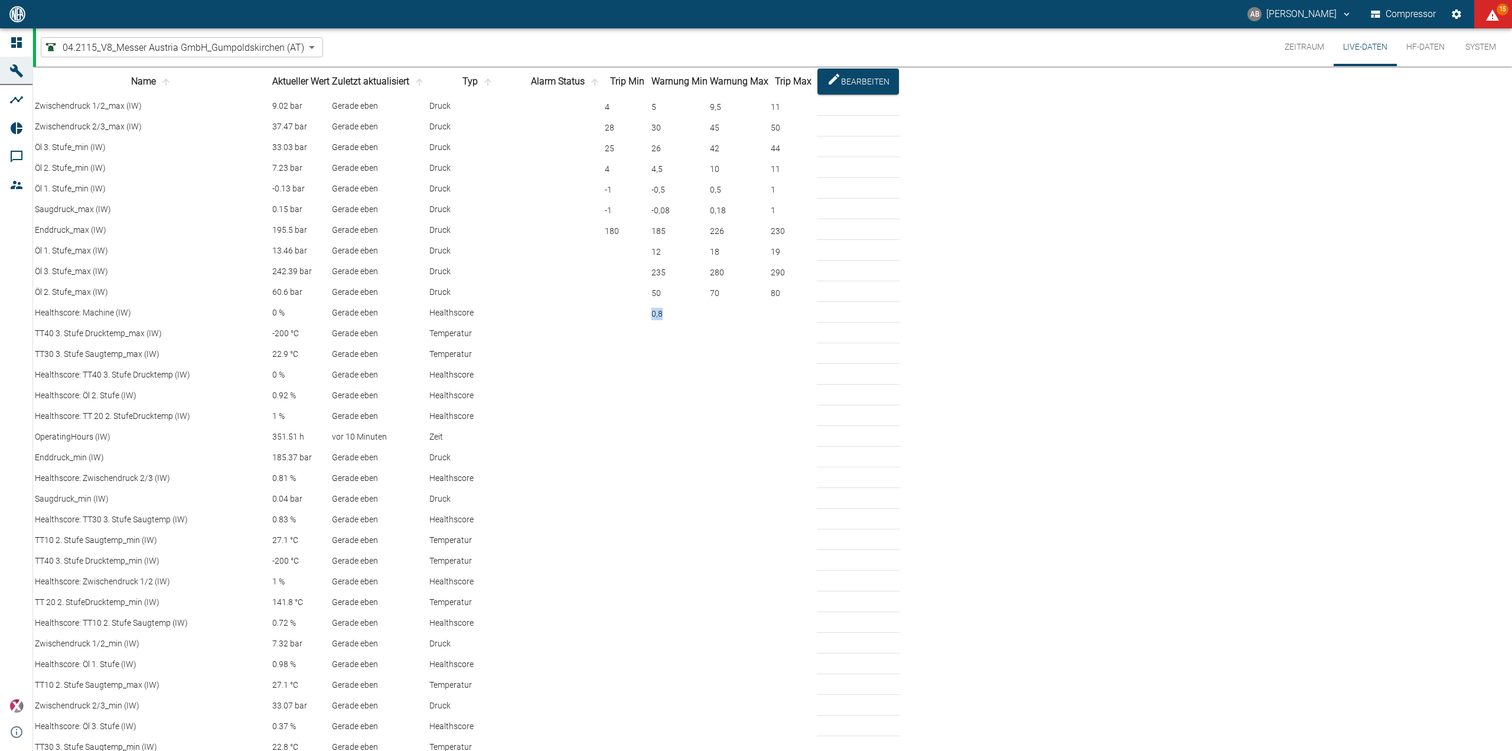
drag, startPoint x: 1071, startPoint y: 455, endPoint x: 1045, endPoint y: 455, distance: 26.0
click at [900, 322] on tr "Healthscore: Machine (IW) 0 % Gerade eben Healthscore 0,8" at bounding box center [466, 312] width 865 height 19
click at [650, 322] on td at bounding box center [626, 312] width 45 height 19
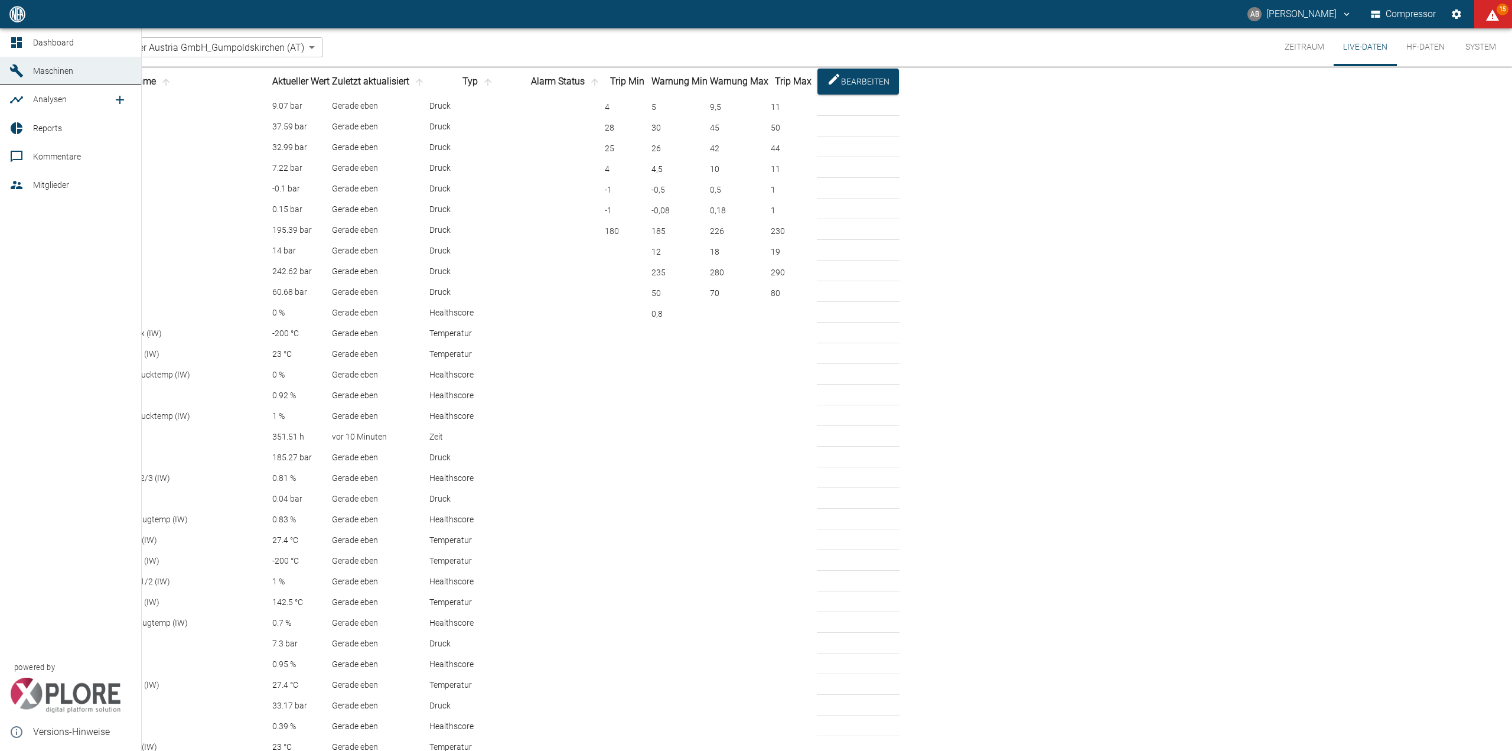
click at [96, 105] on span "Analysen" at bounding box center [73, 99] width 80 height 14
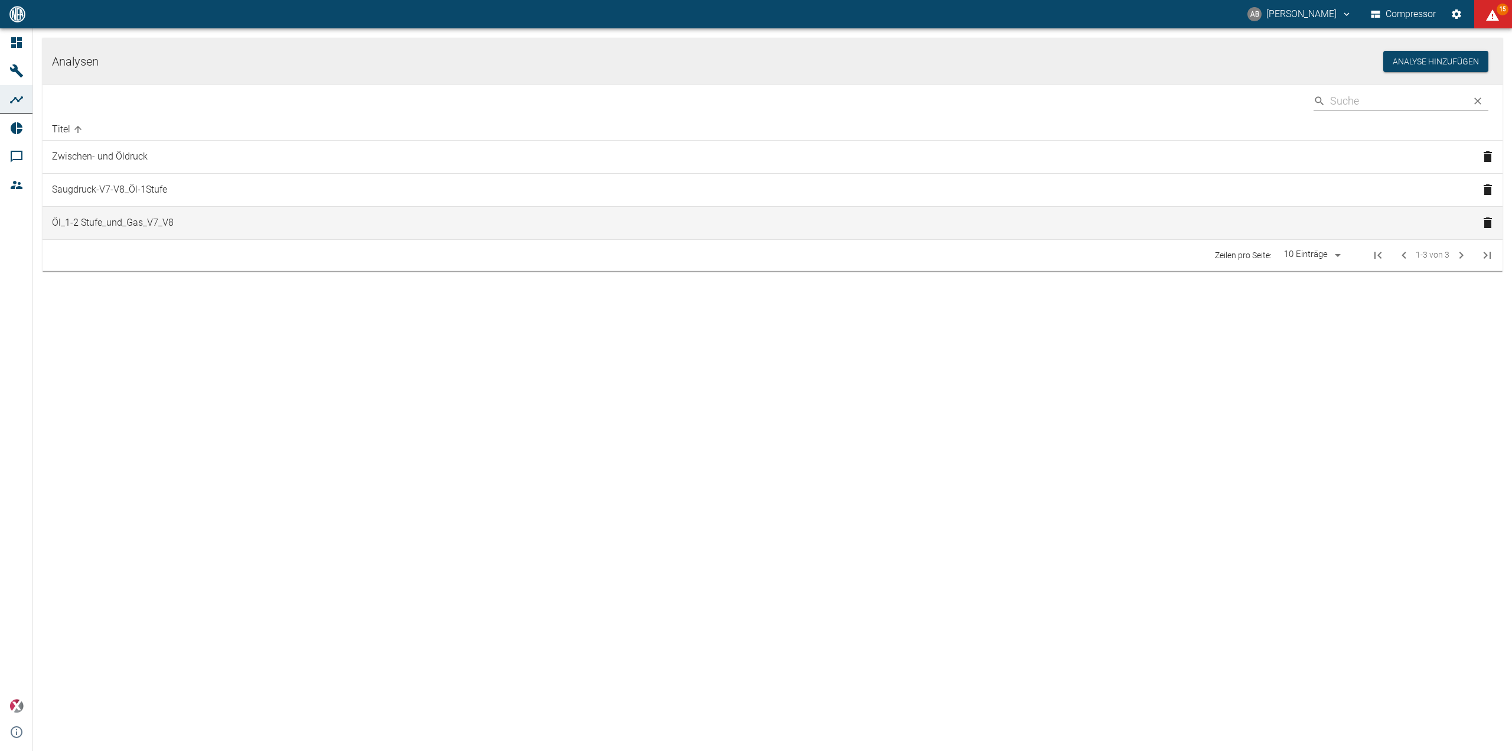
click at [235, 216] on td "Öl_1-2 Stufe_und_Gas_V7_V8" at bounding box center [758, 222] width 1431 height 33
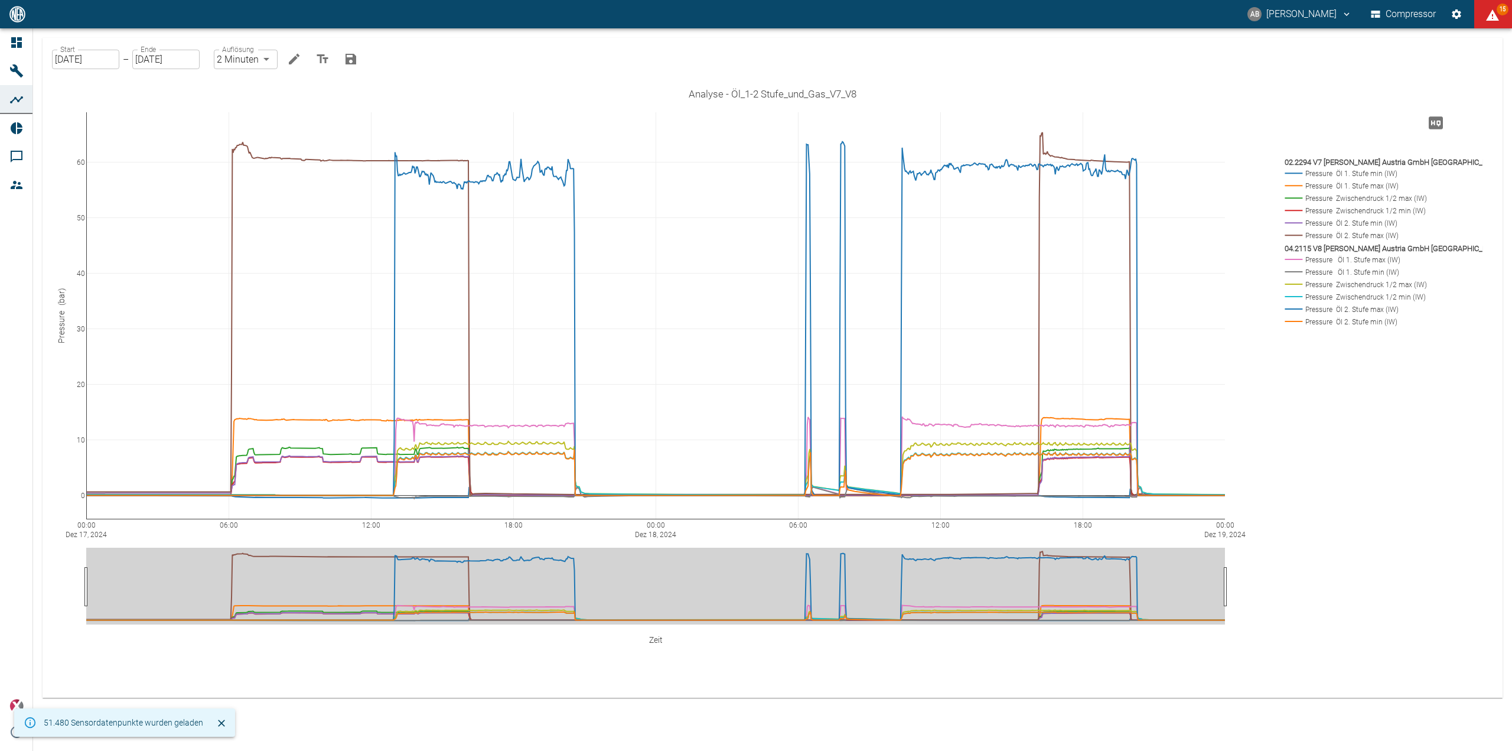
click at [174, 56] on input "18.12.2024" at bounding box center [165, 59] width 67 height 19
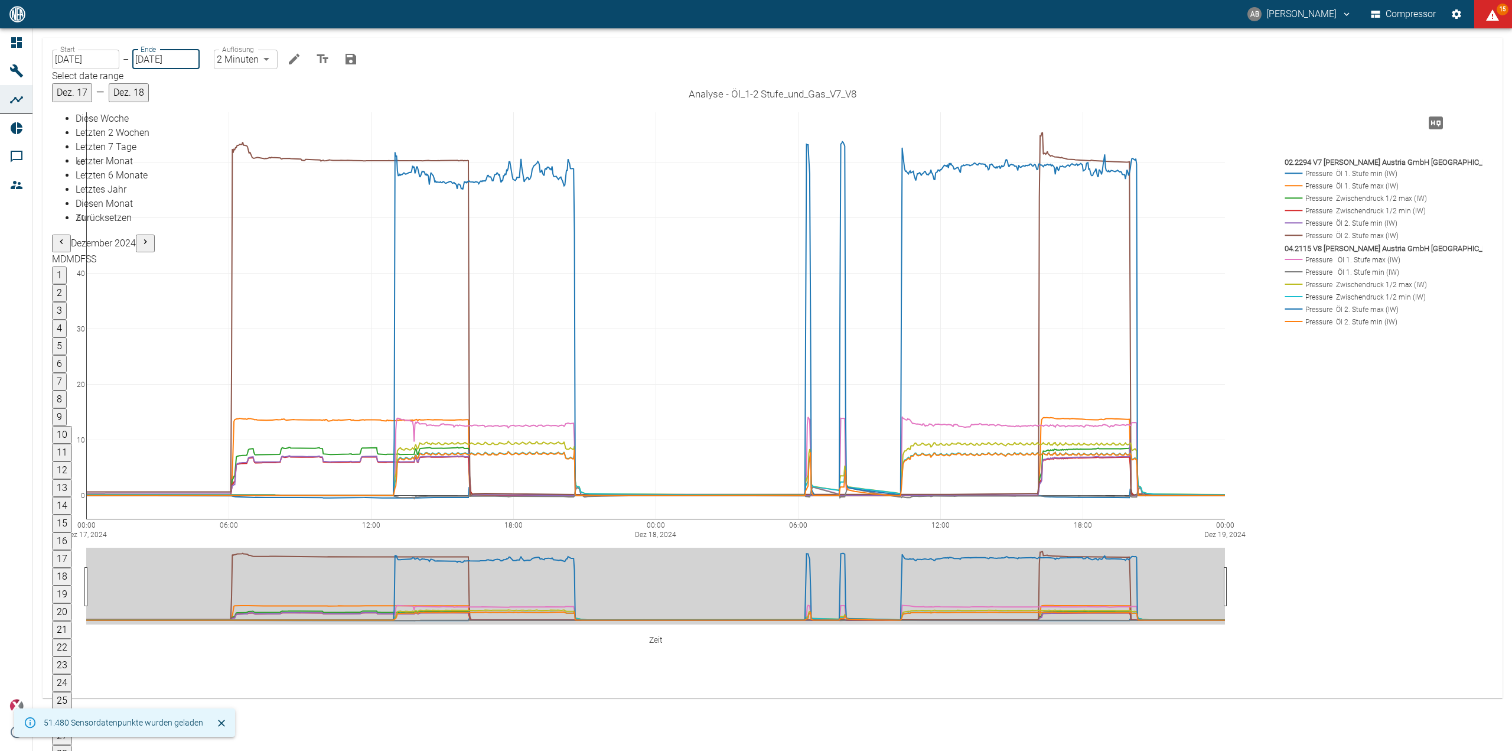
click at [84, 54] on input "17.12.2024" at bounding box center [85, 59] width 67 height 19
click at [90, 63] on input "17.12.2024" at bounding box center [85, 59] width 67 height 19
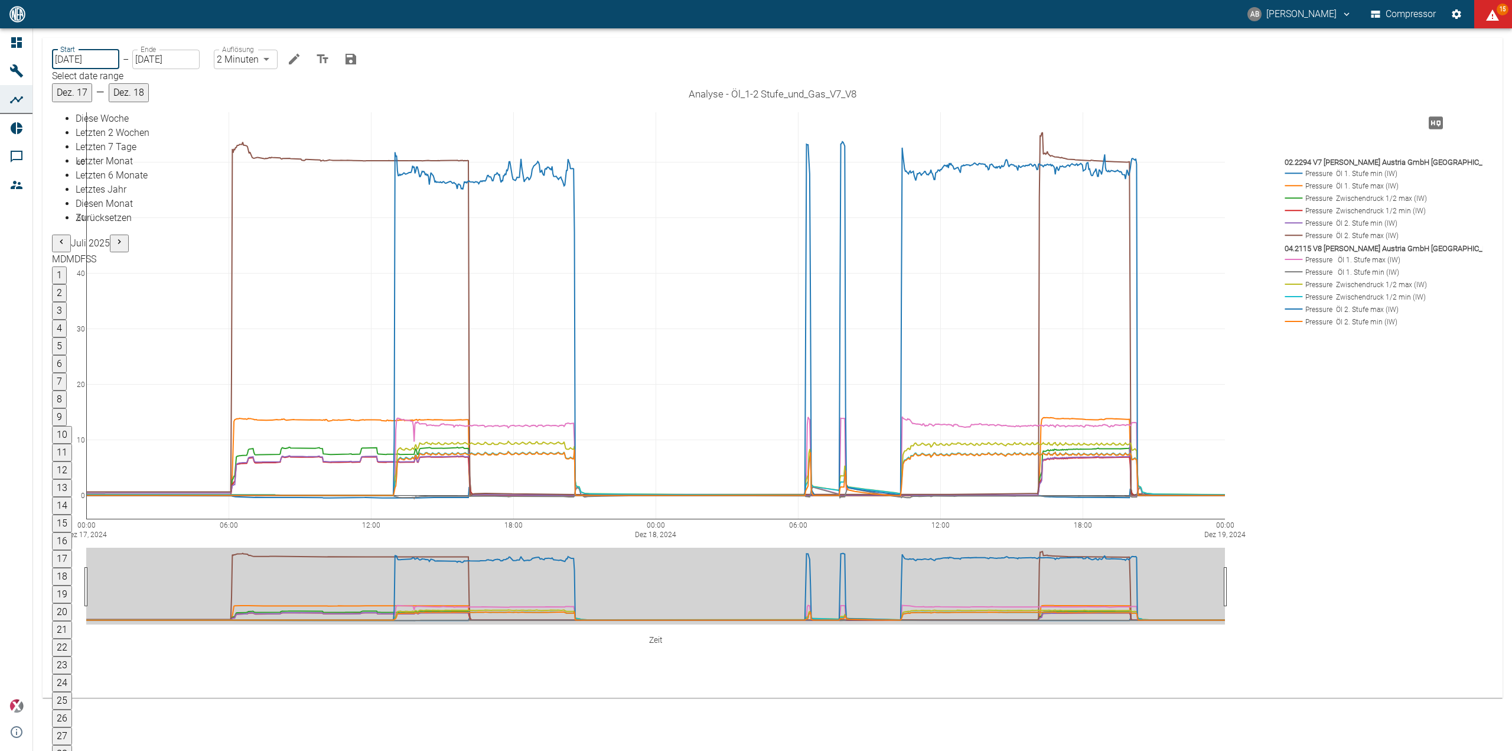
type input "26.08.2025"
type input "DD.MM.YYYY"
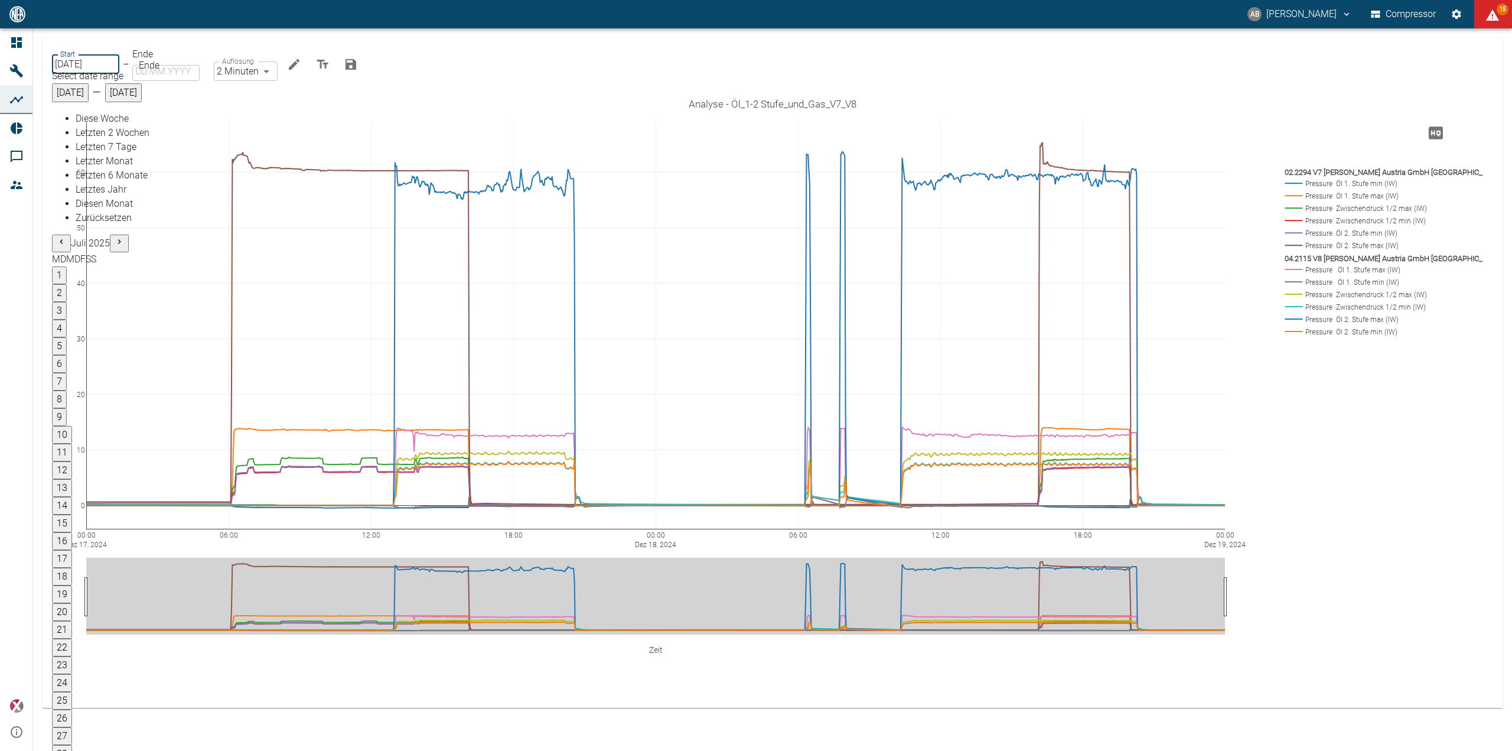
type input "[DATE]"
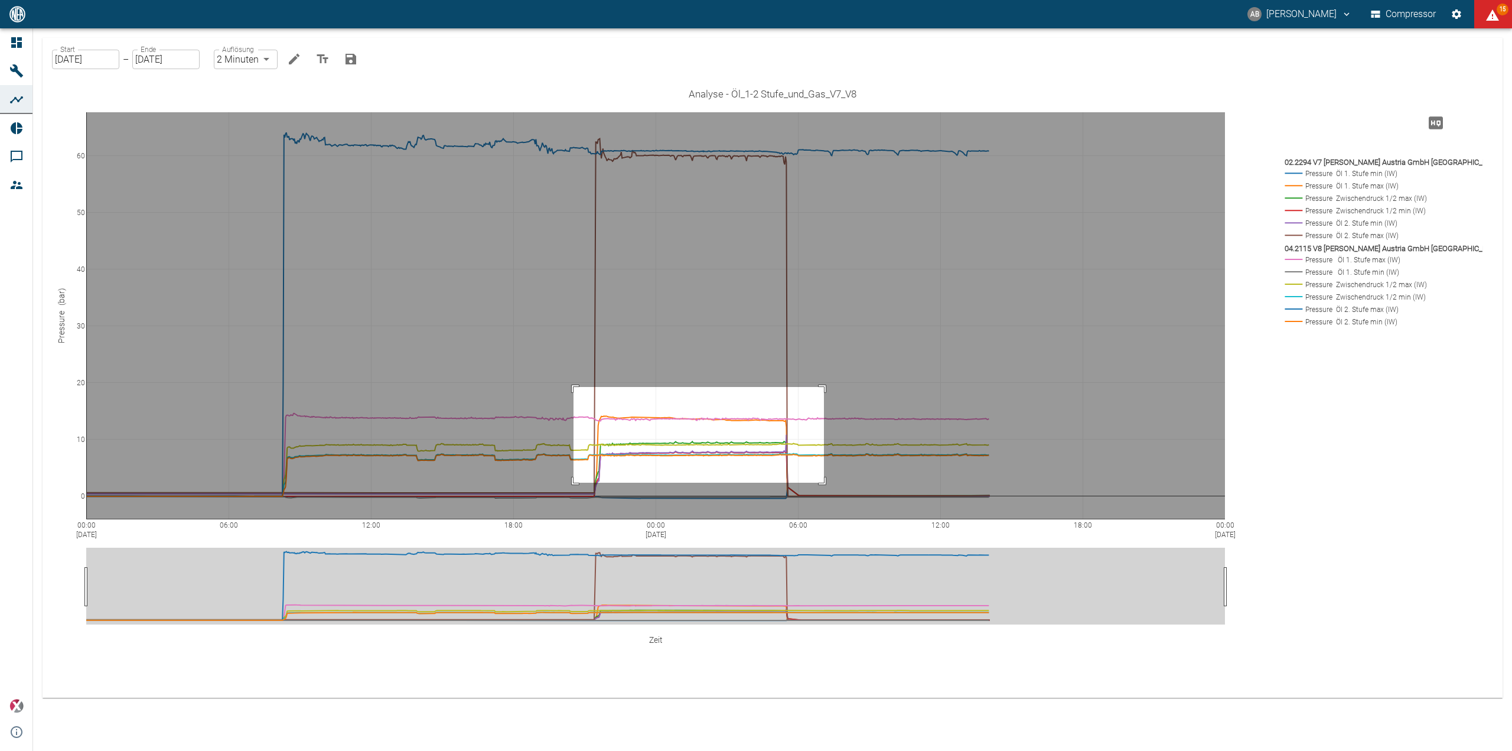
drag, startPoint x: 574, startPoint y: 387, endPoint x: 824, endPoint y: 483, distance: 268.1
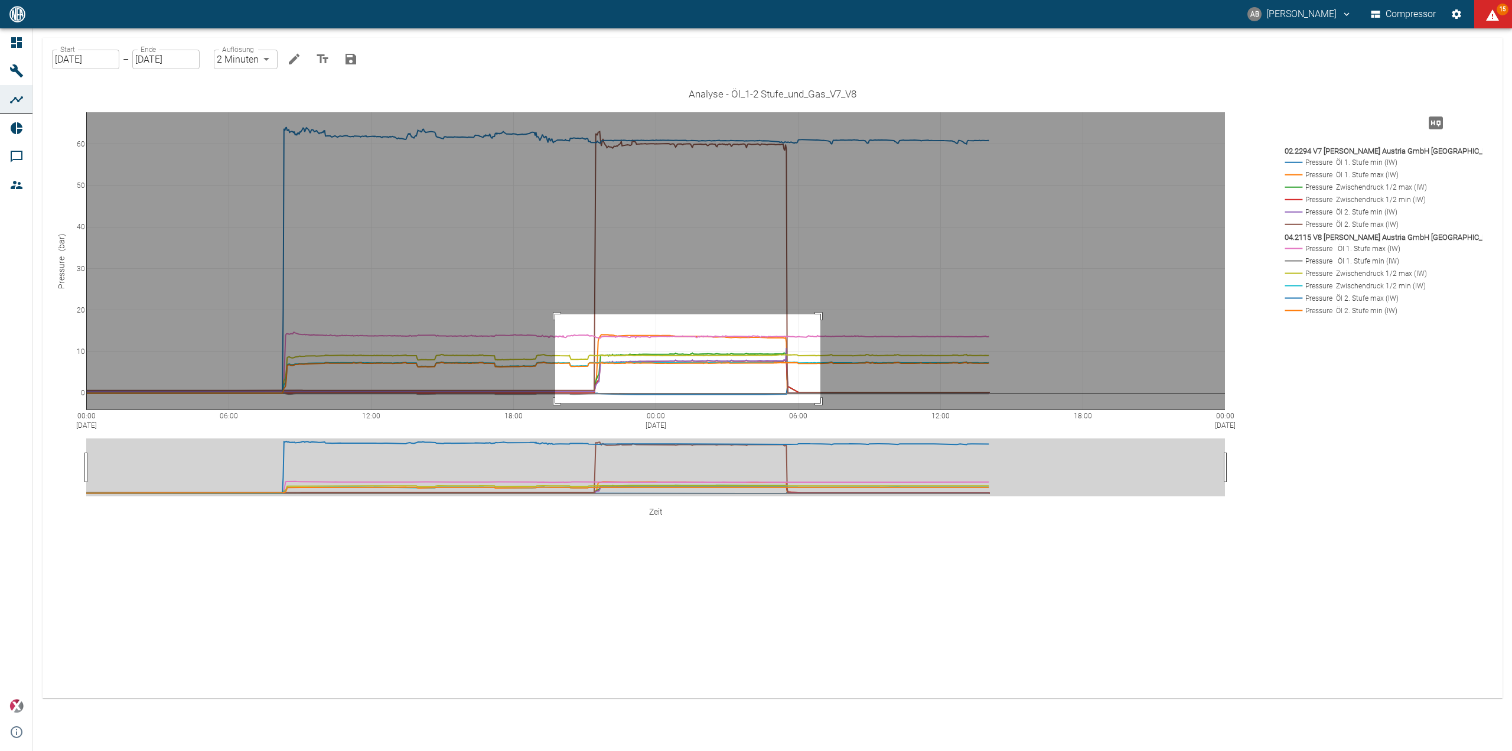
drag, startPoint x: 555, startPoint y: 314, endPoint x: 820, endPoint y: 403, distance: 279.0
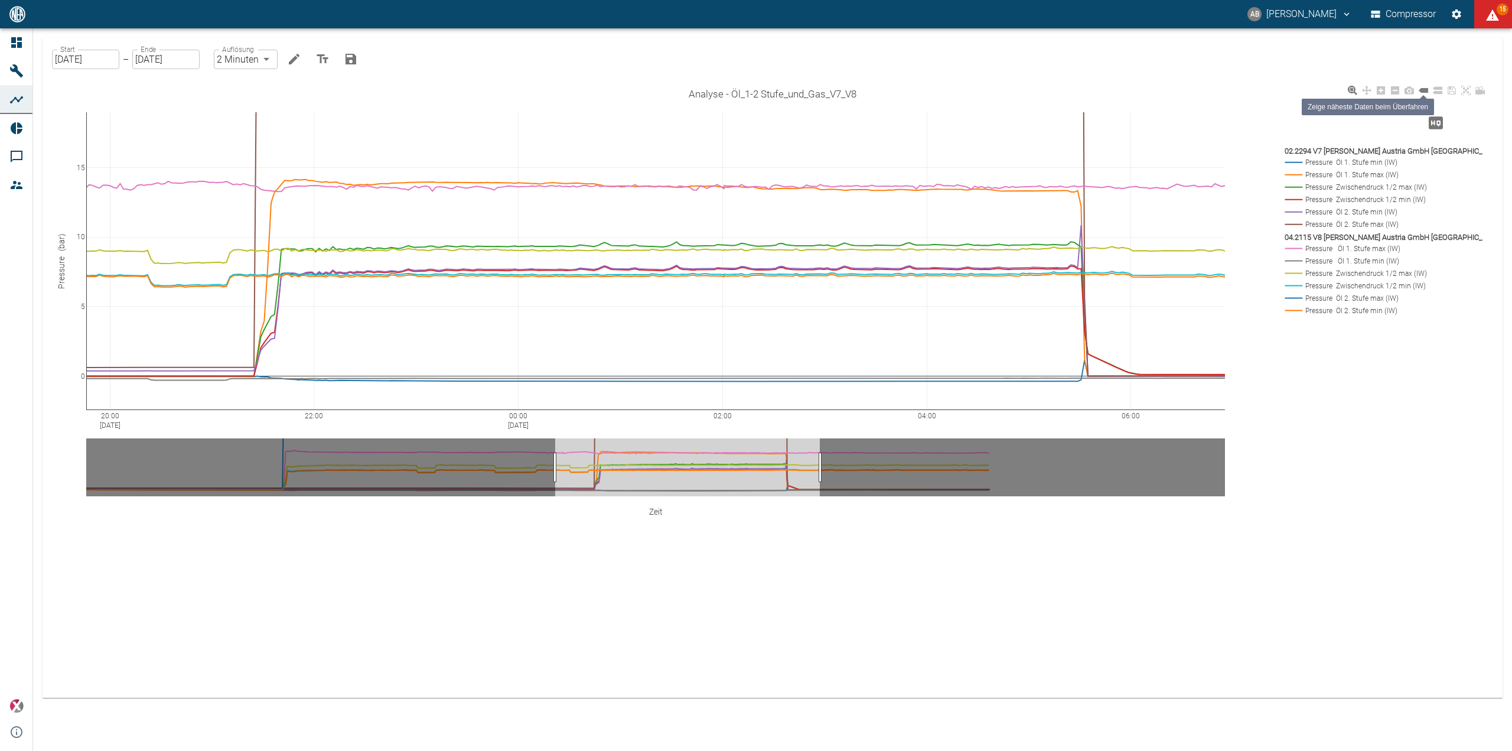
click at [1425, 91] on icon at bounding box center [1423, 90] width 9 height 5
click at [265, 57] on body "AB Andreas Brandstetter Compressor 15 Dashboard Maschinen Analysen Reports Komm…" at bounding box center [756, 375] width 1512 height 751
click at [248, 86] on li "1 Sekunde" at bounding box center [246, 84] width 66 height 21
type input "1sec"
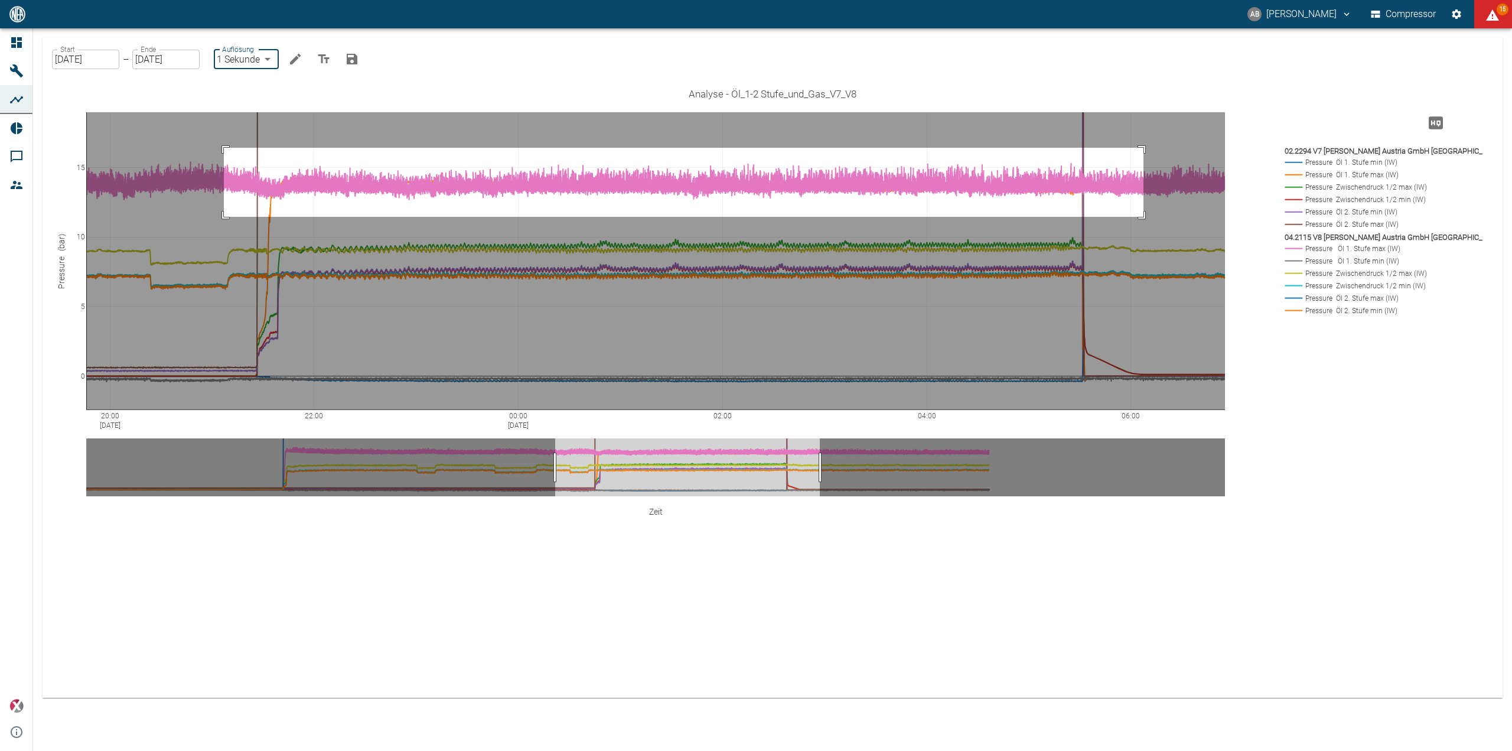
drag, startPoint x: 224, startPoint y: 148, endPoint x: 1143, endPoint y: 217, distance: 922.2
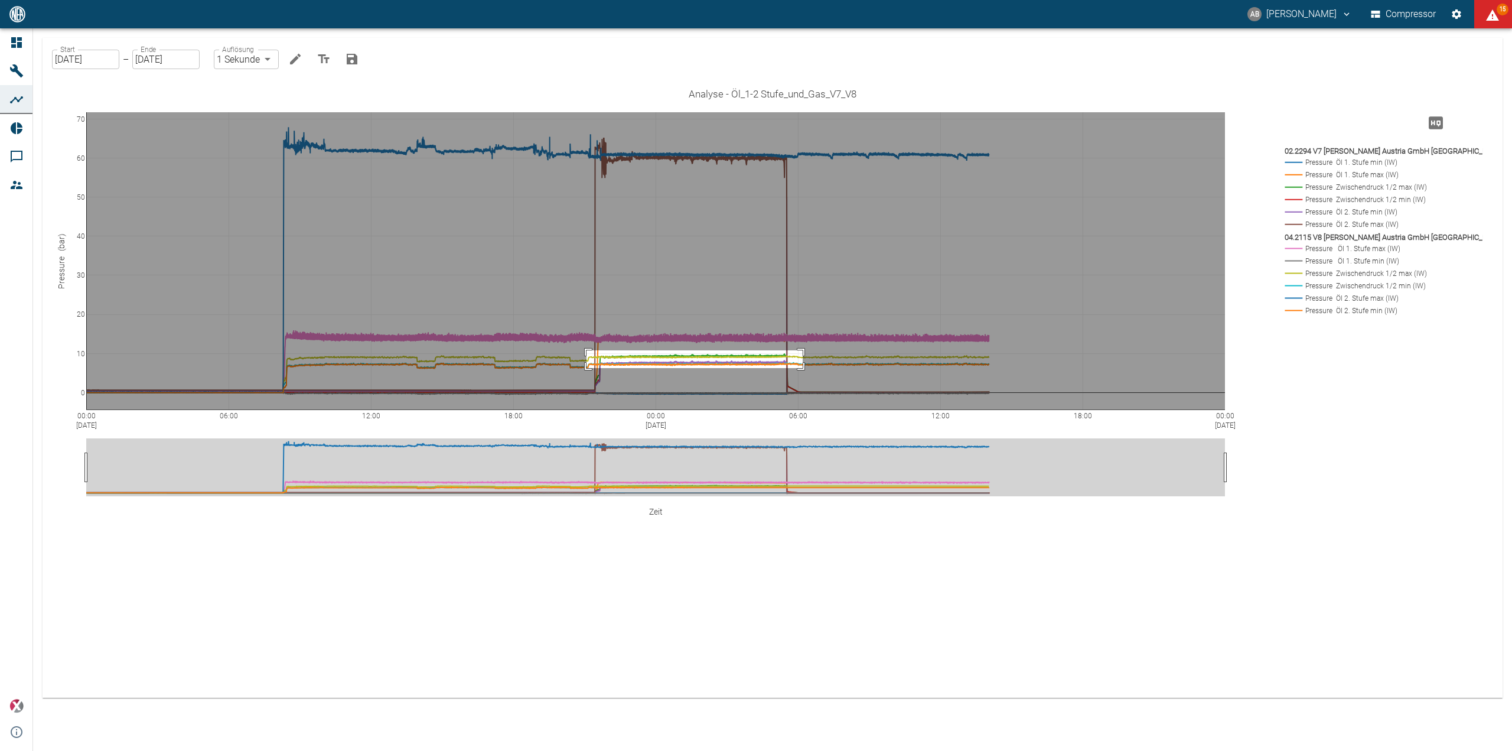
drag, startPoint x: 587, startPoint y: 350, endPoint x: 803, endPoint y: 368, distance: 216.9
drag, startPoint x: 576, startPoint y: 385, endPoint x: 822, endPoint y: 400, distance: 246.2
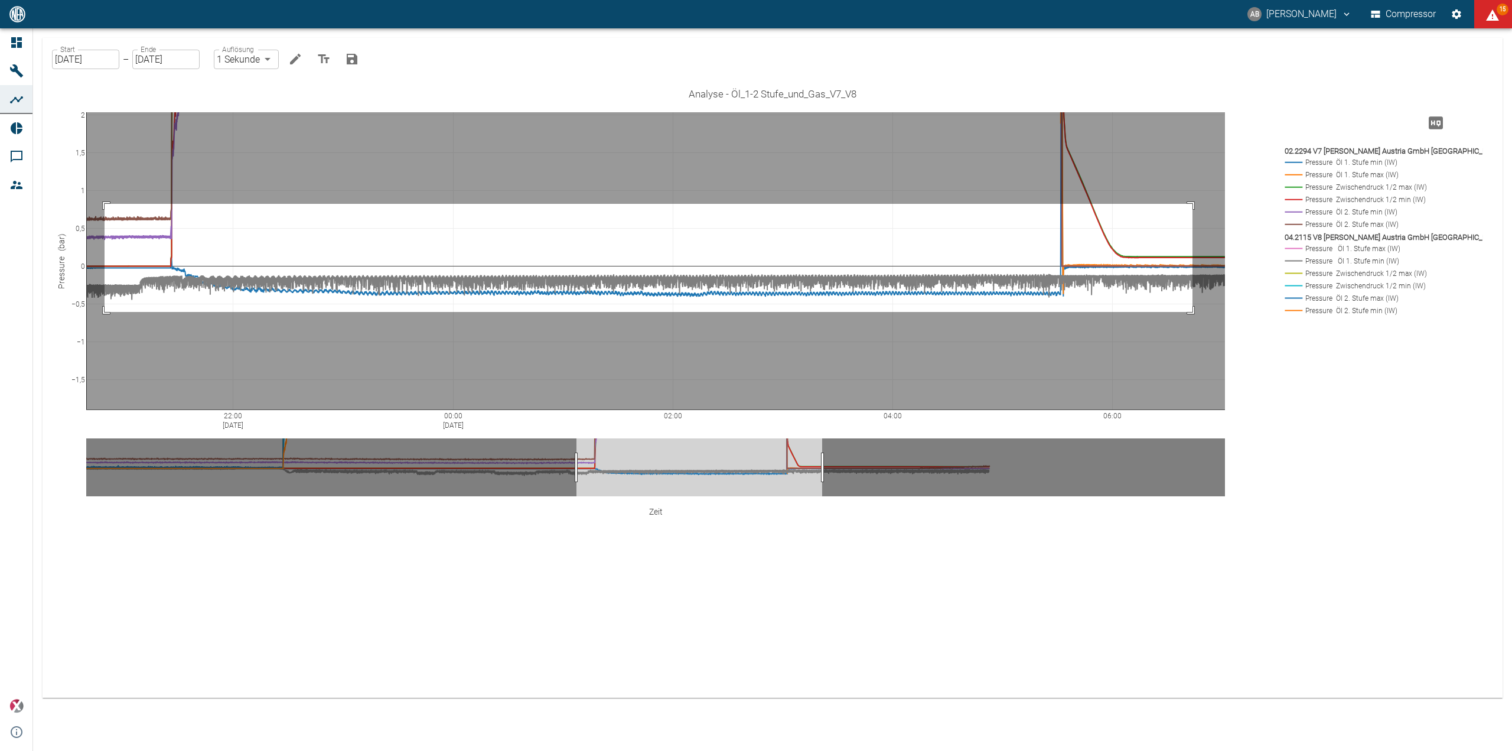
drag, startPoint x: 105, startPoint y: 204, endPoint x: 1193, endPoint y: 312, distance: 1093.3
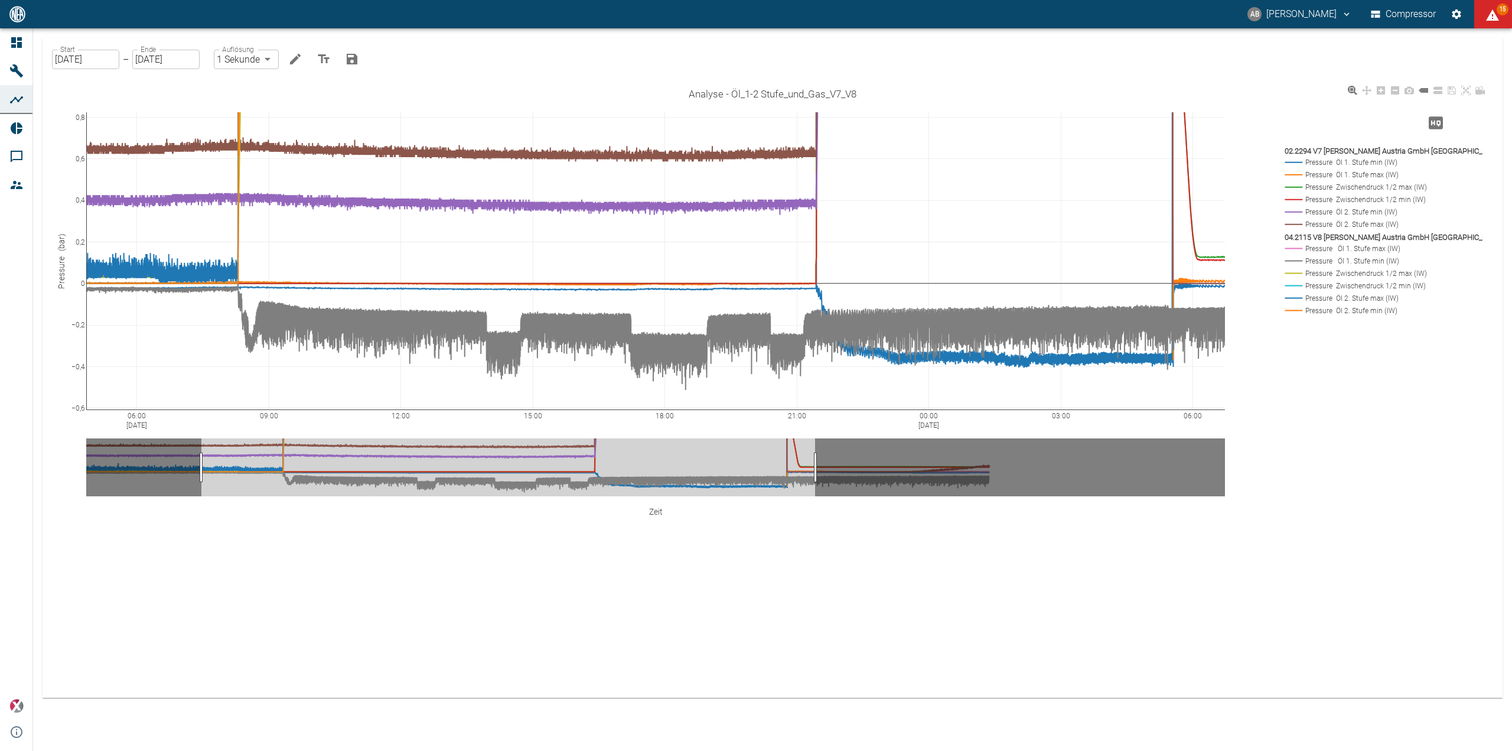
drag, startPoint x: 581, startPoint y: 461, endPoint x: 201, endPoint y: 467, distance: 379.8
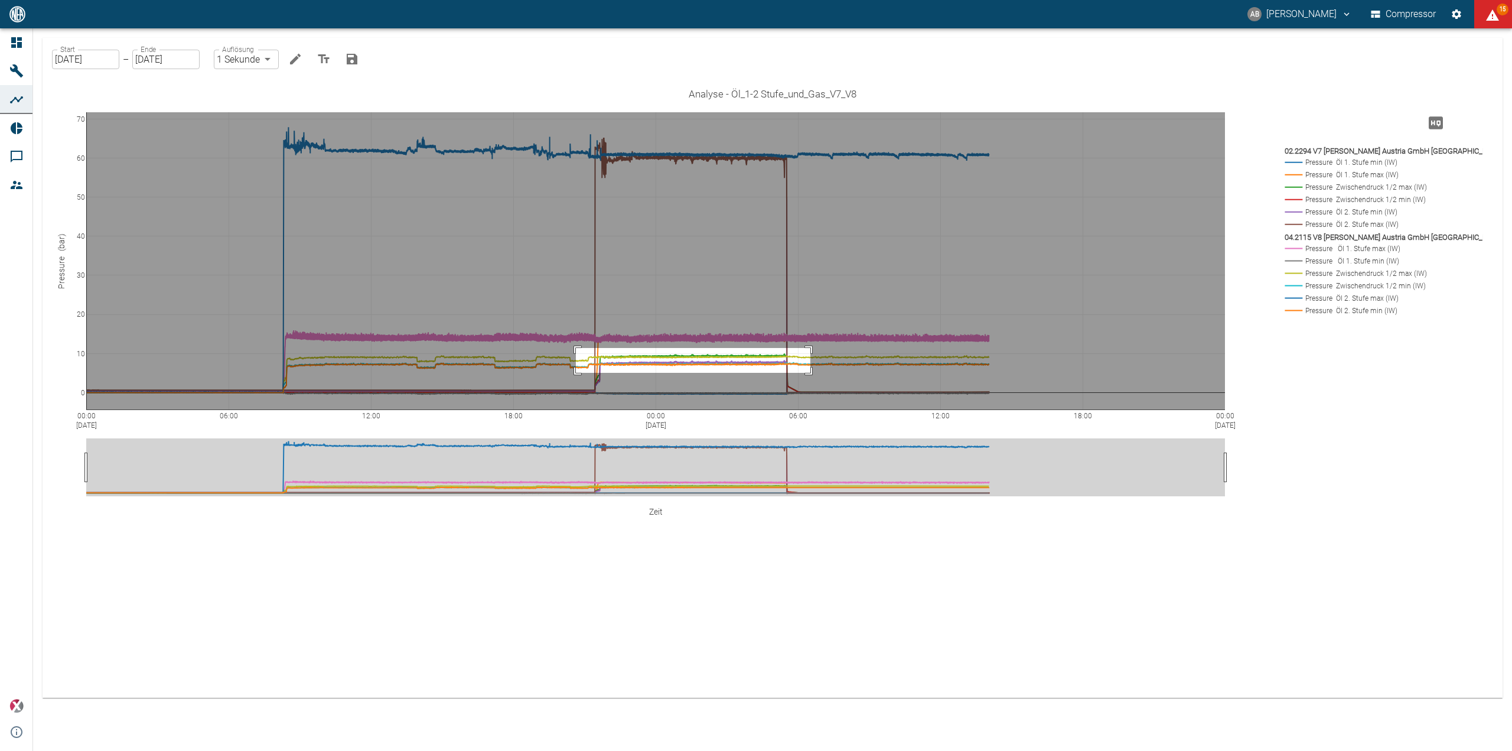
drag, startPoint x: 576, startPoint y: 348, endPoint x: 810, endPoint y: 373, distance: 235.8
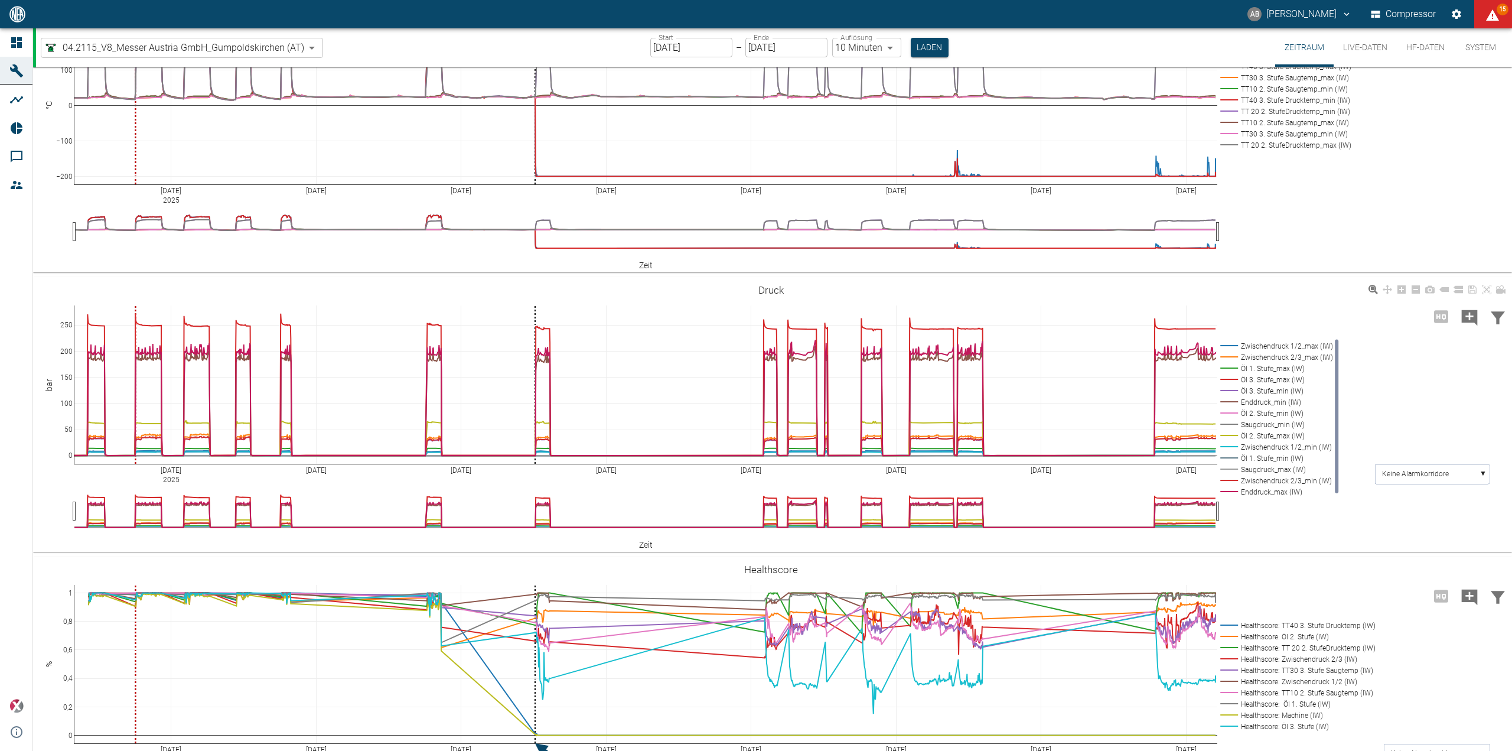
scroll to position [354, 0]
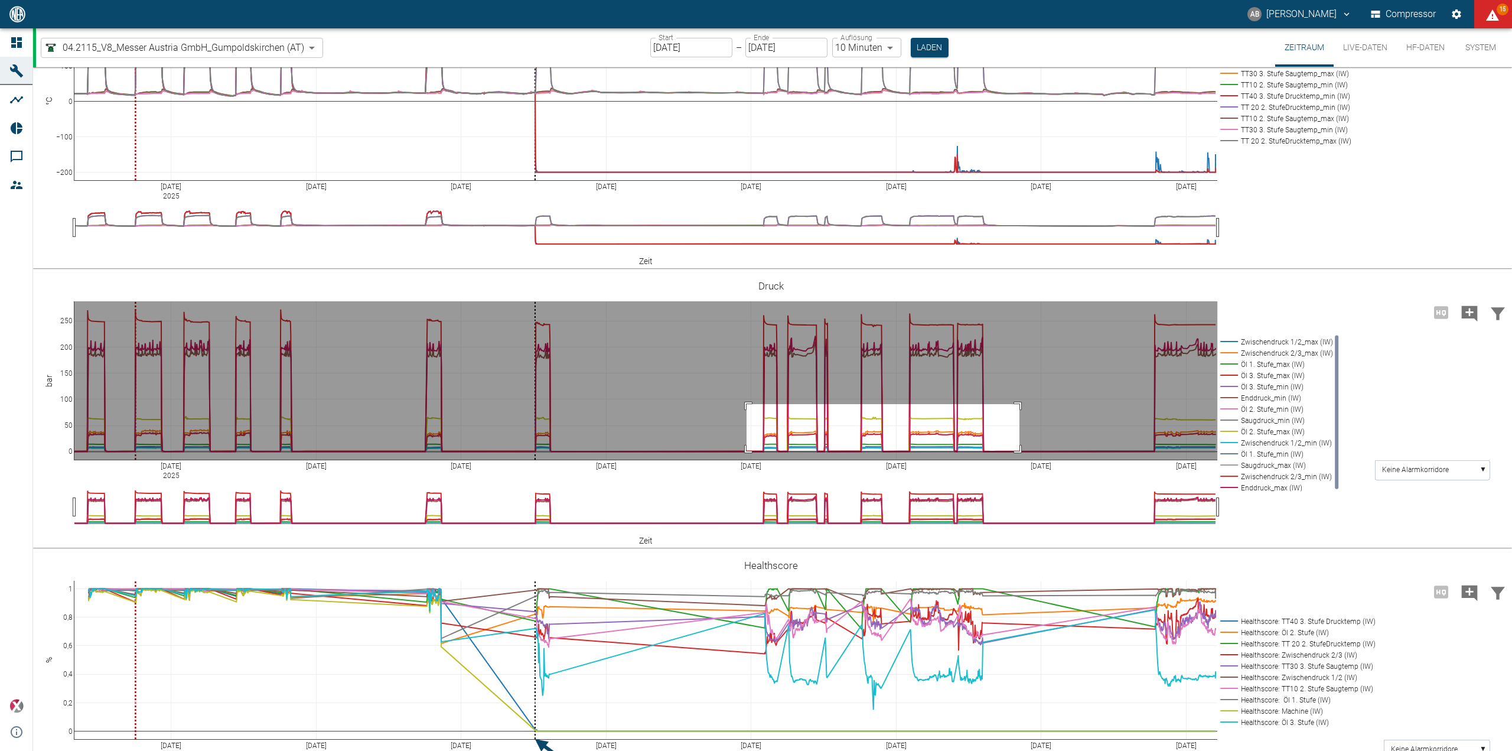
drag, startPoint x: 747, startPoint y: 404, endPoint x: 1019, endPoint y: 451, distance: 276.8
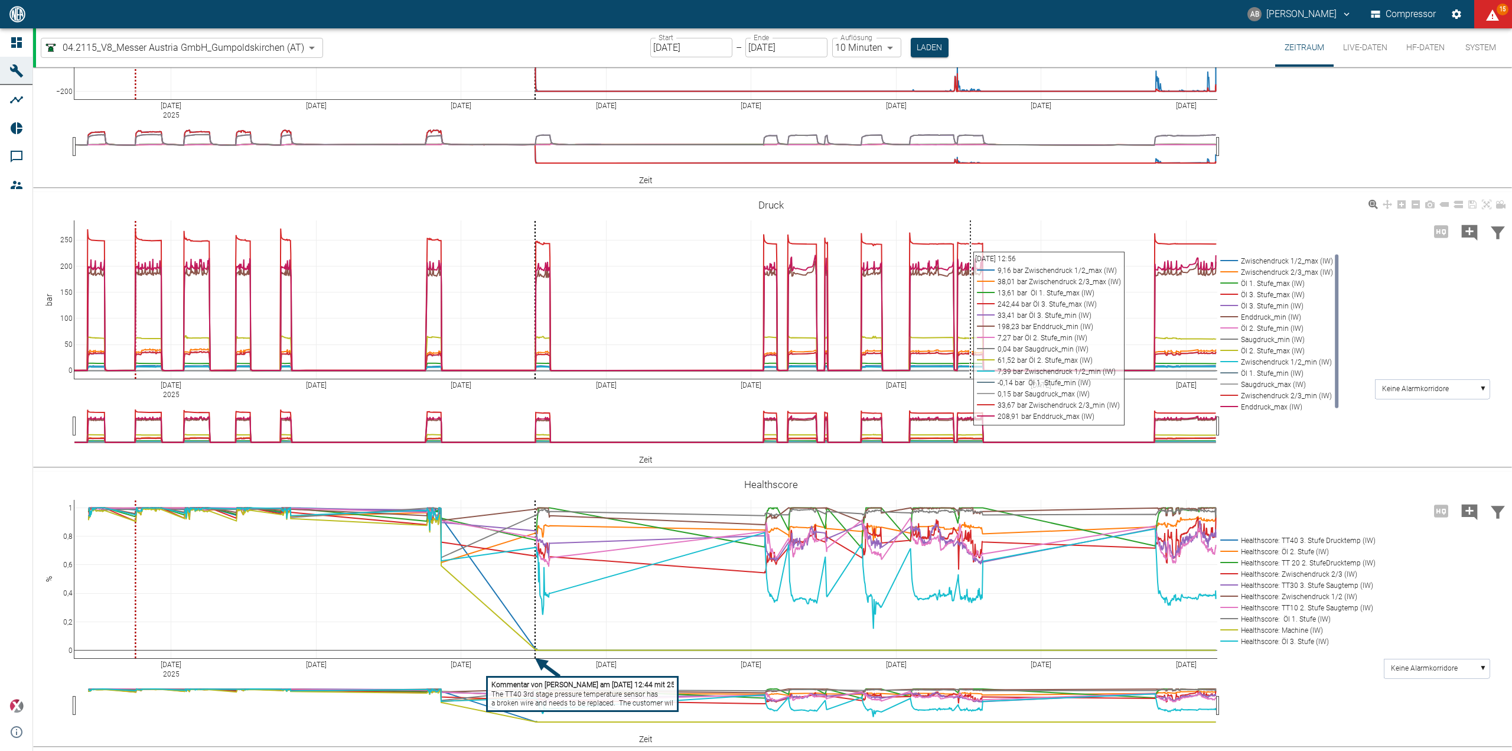
scroll to position [140, 0]
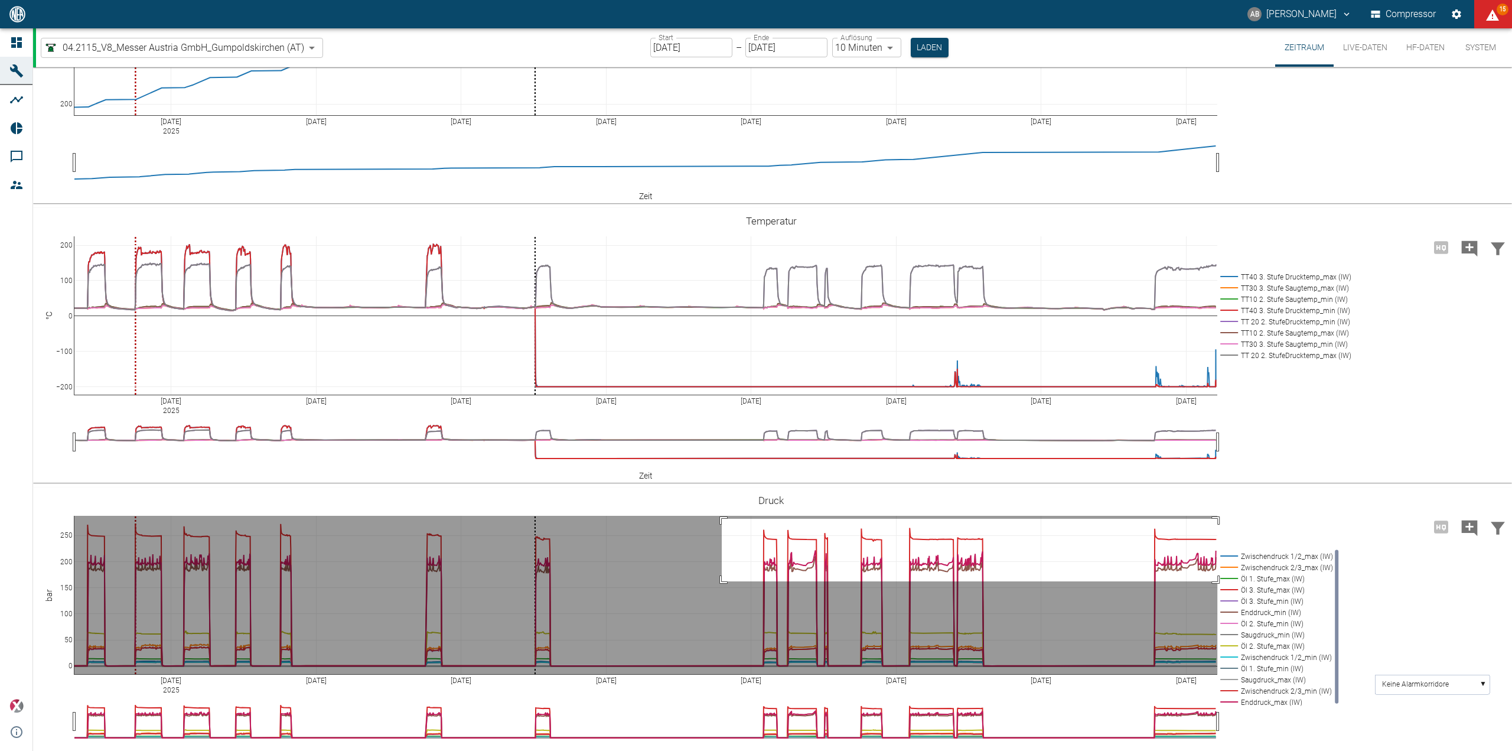
drag, startPoint x: 722, startPoint y: 519, endPoint x: 1257, endPoint y: 581, distance: 539.4
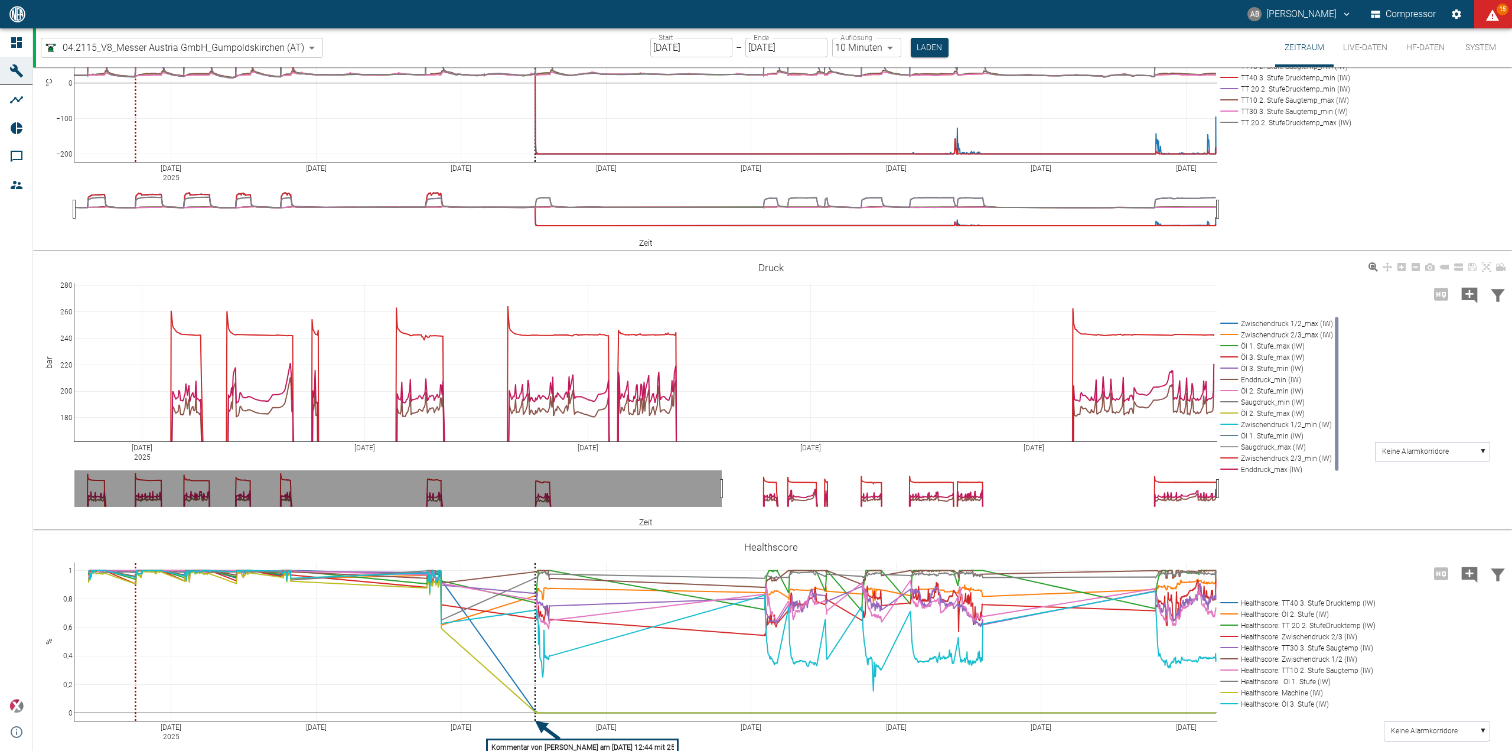
scroll to position [376, 0]
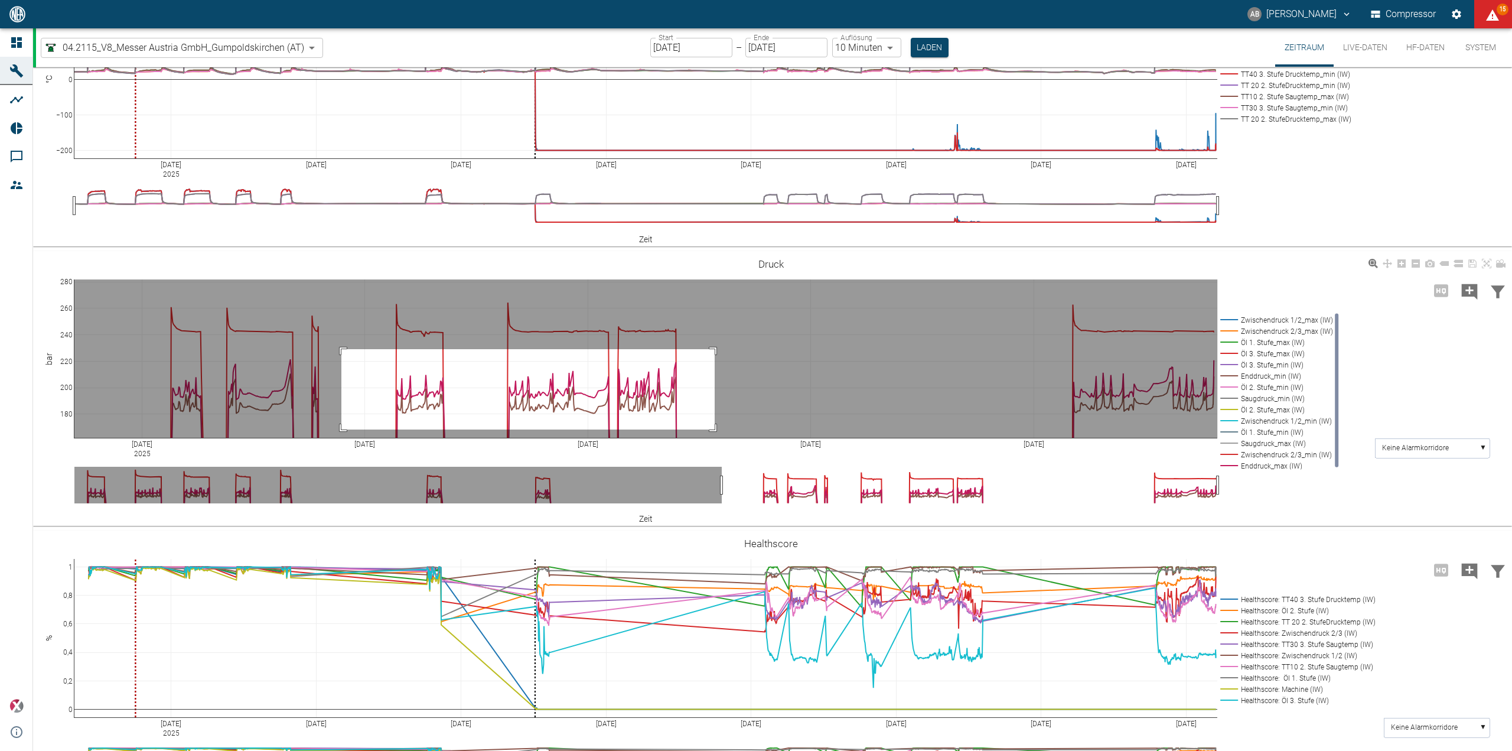
drag, startPoint x: 341, startPoint y: 349, endPoint x: 712, endPoint y: 426, distance: 378.9
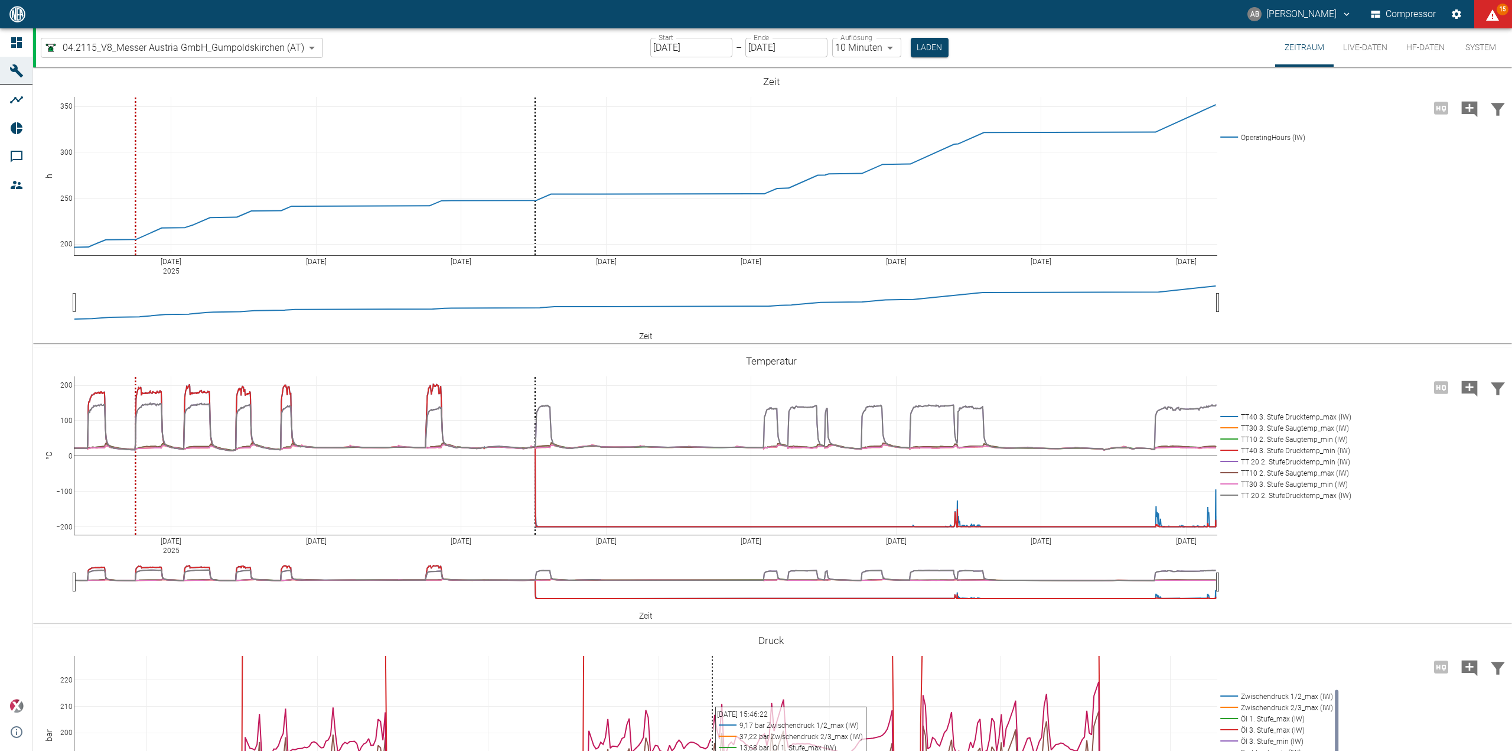
scroll to position [376, 0]
